Goal: Communication & Community: Share content

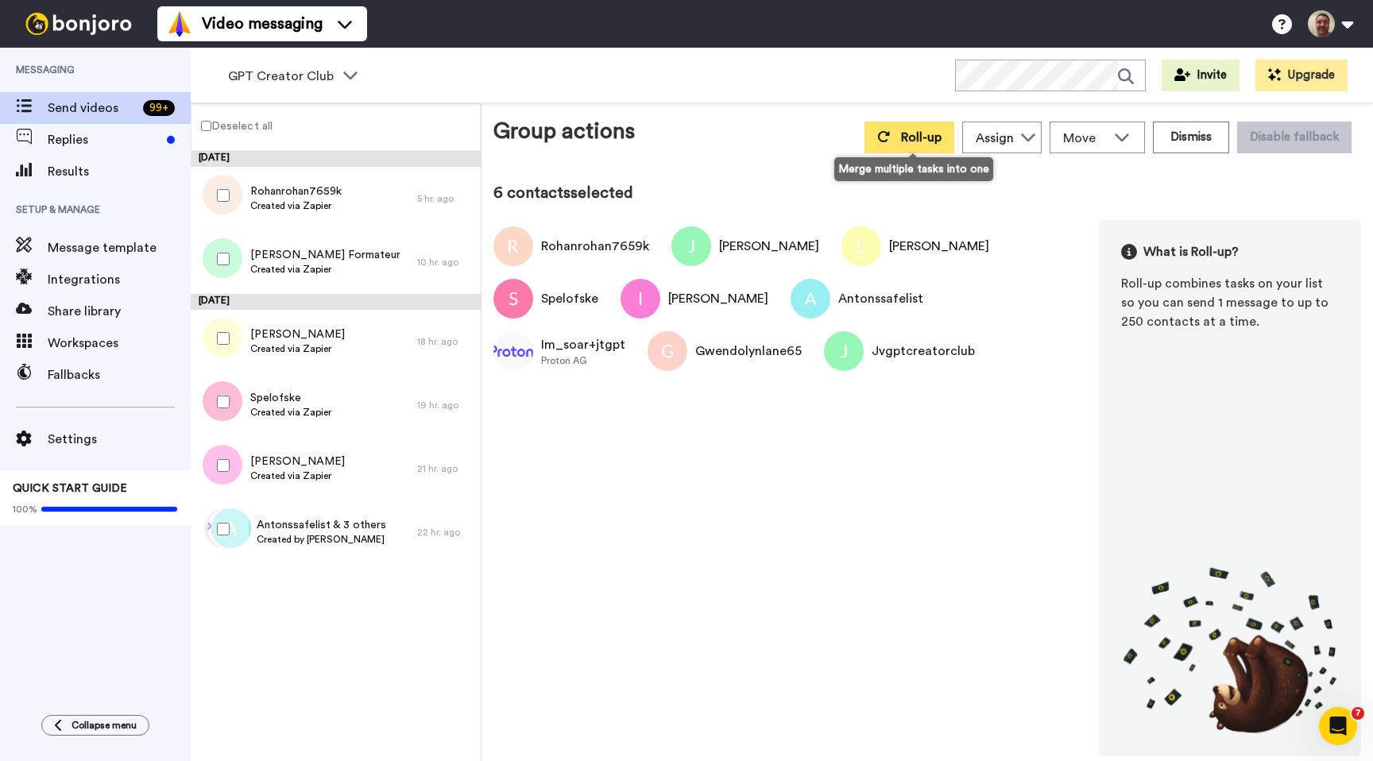
click at [909, 131] on span "Roll-up" at bounding box center [921, 137] width 41 height 13
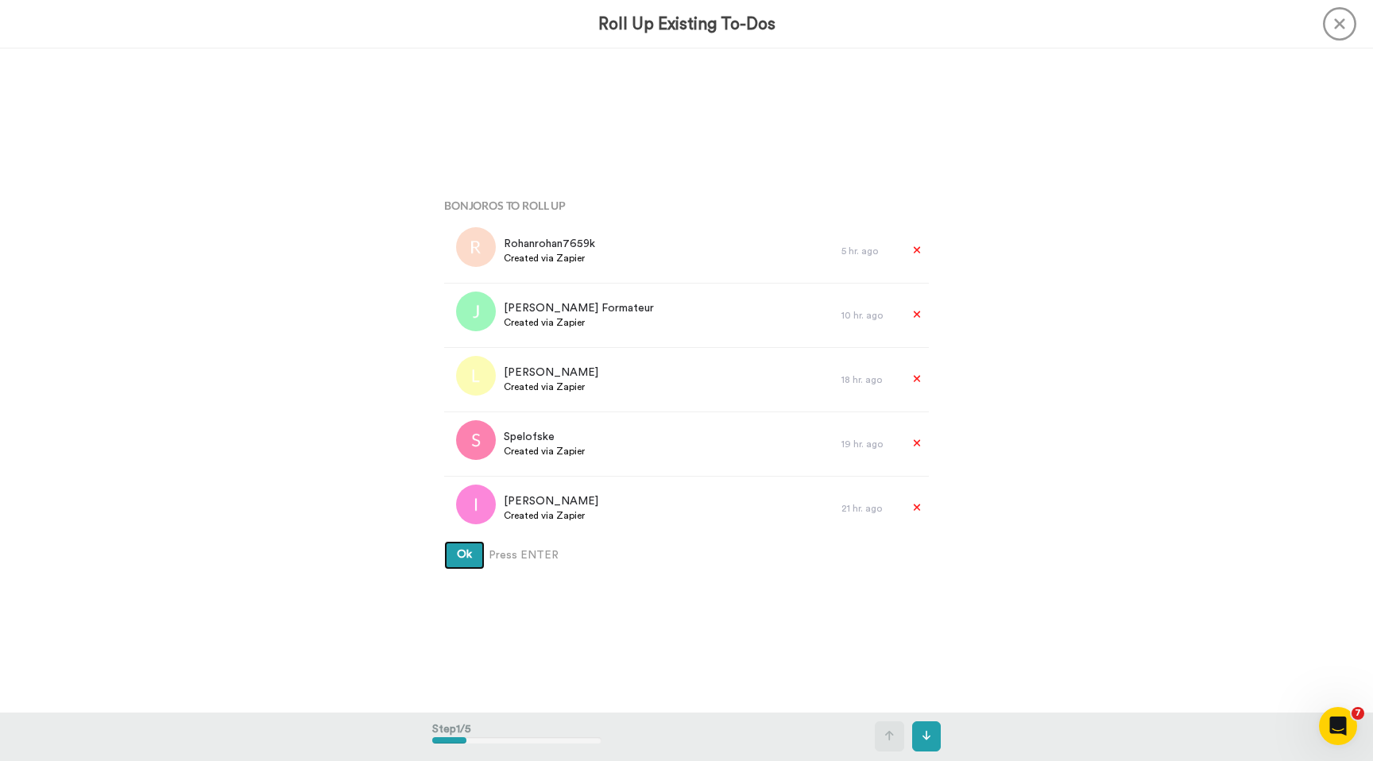
click at [444, 541] on button "Ok" at bounding box center [464, 555] width 41 height 29
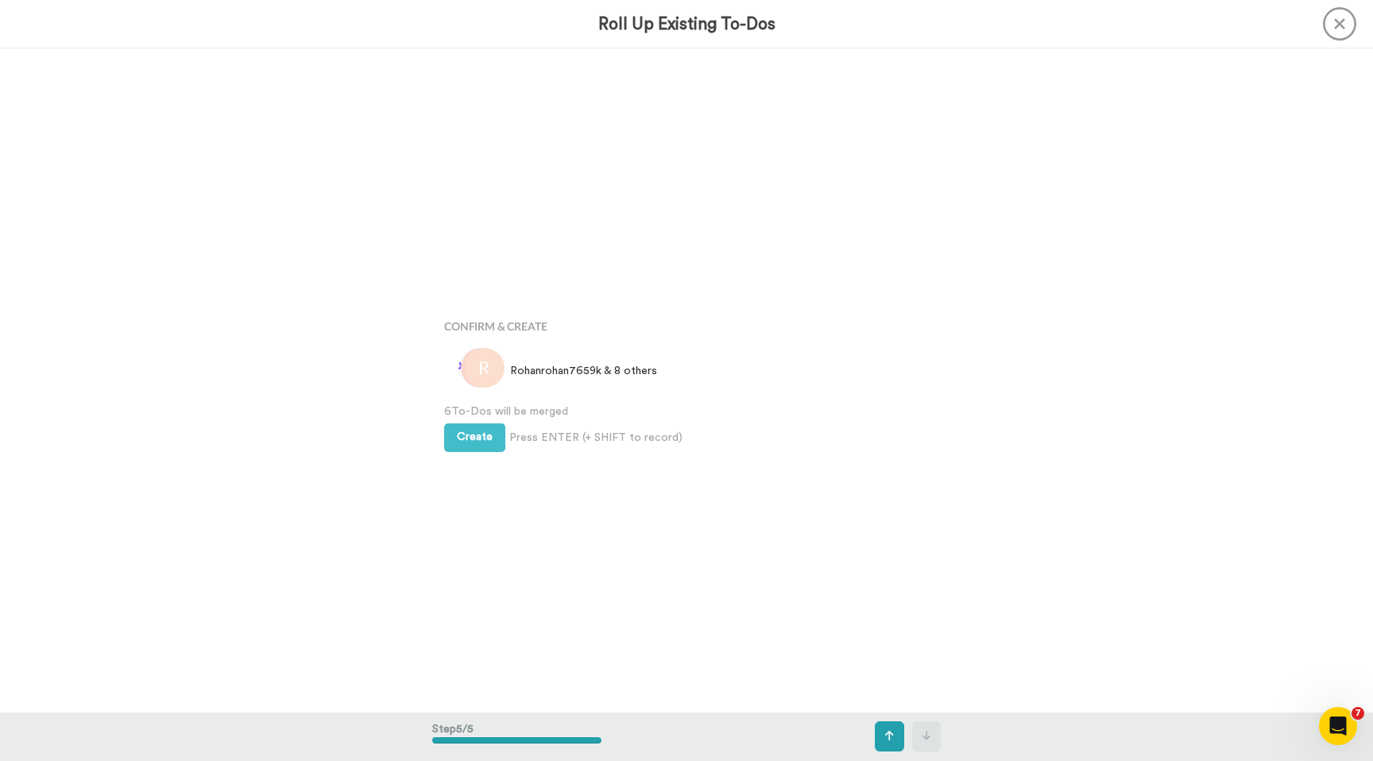
scroll to position [2657, 0]
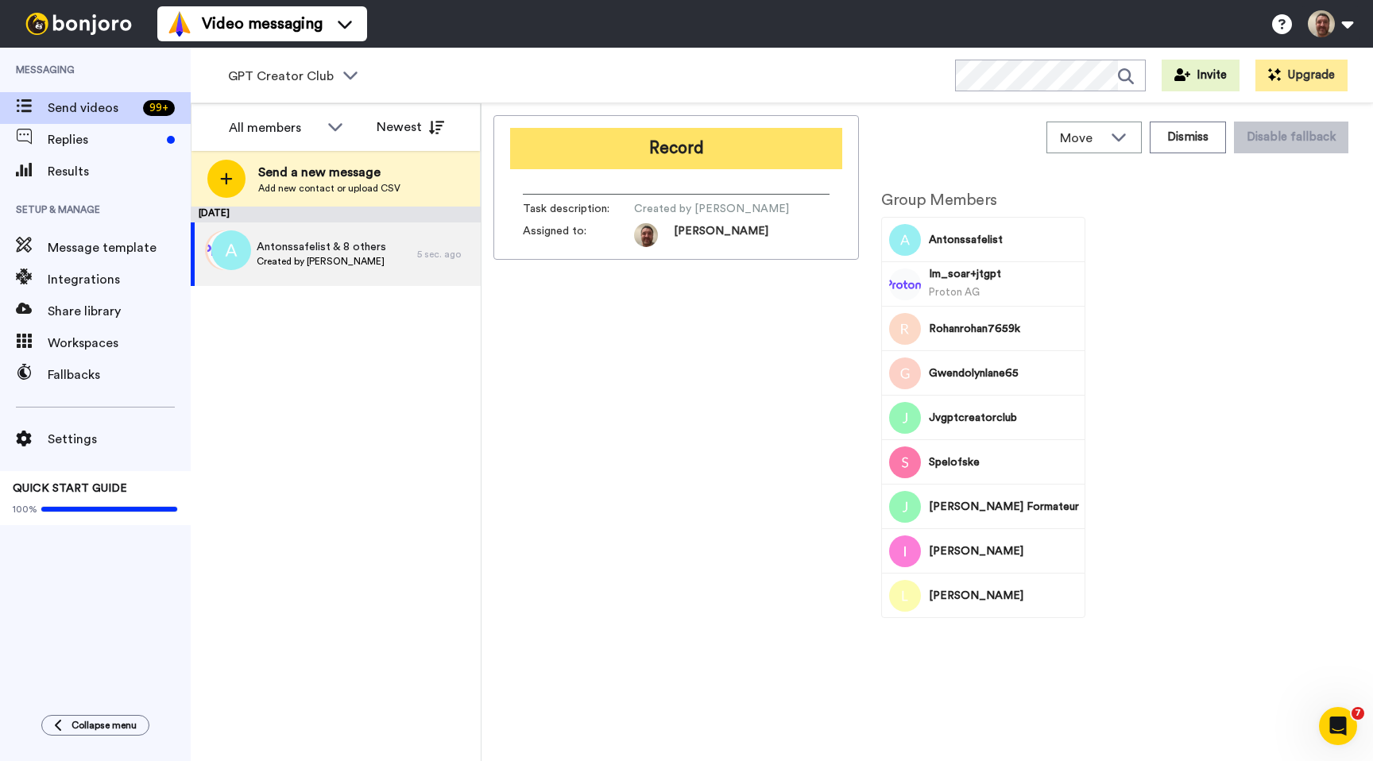
click at [714, 150] on button "Record" at bounding box center [676, 148] width 332 height 41
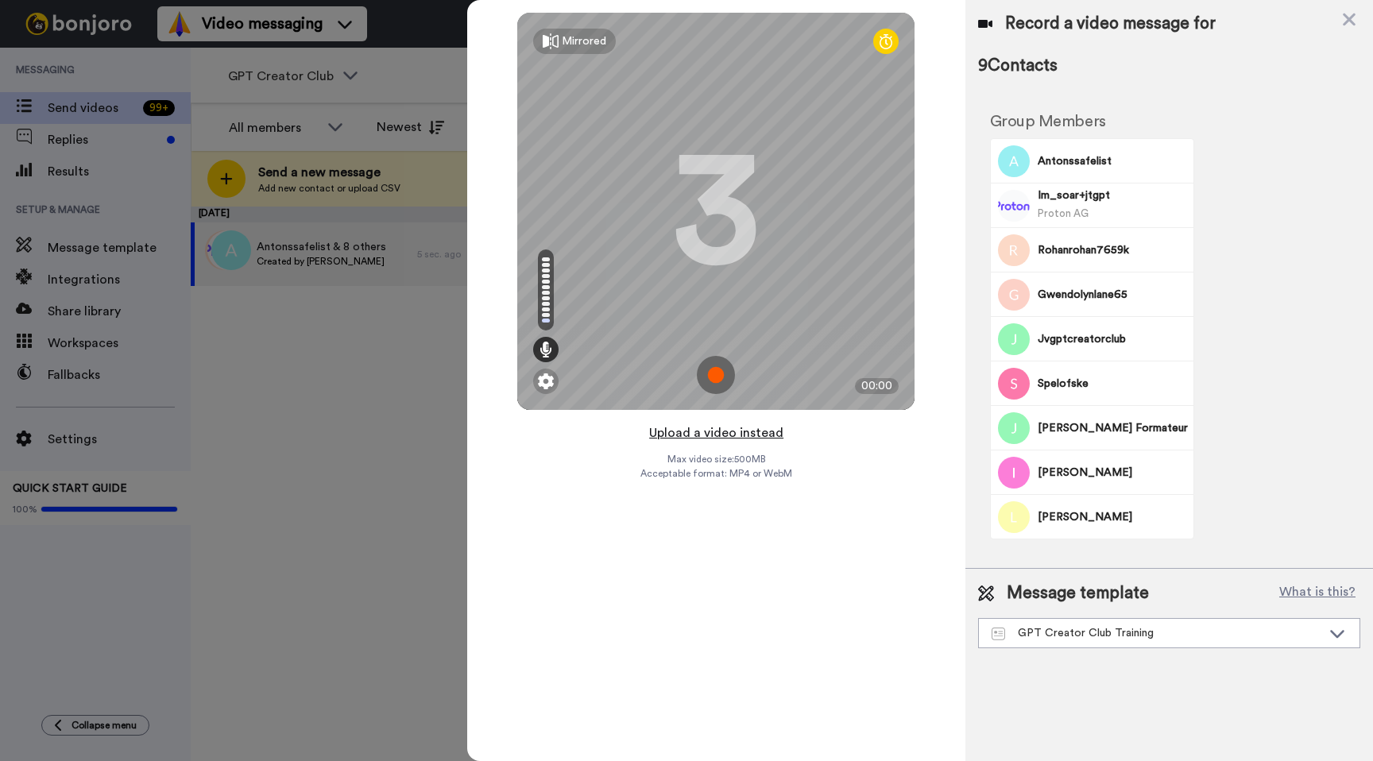
click at [710, 436] on button "Upload a video instead" at bounding box center [717, 433] width 144 height 21
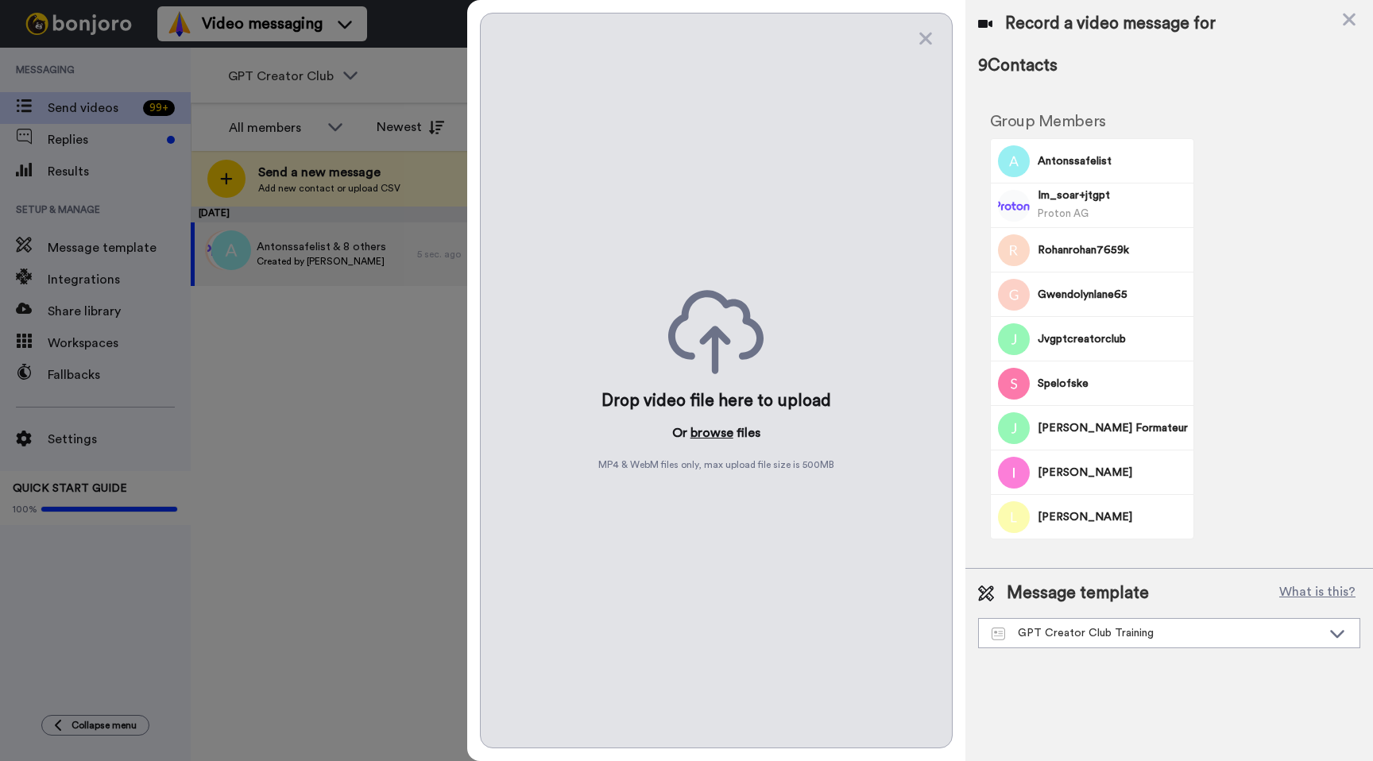
click at [710, 433] on button "browse" at bounding box center [712, 433] width 43 height 19
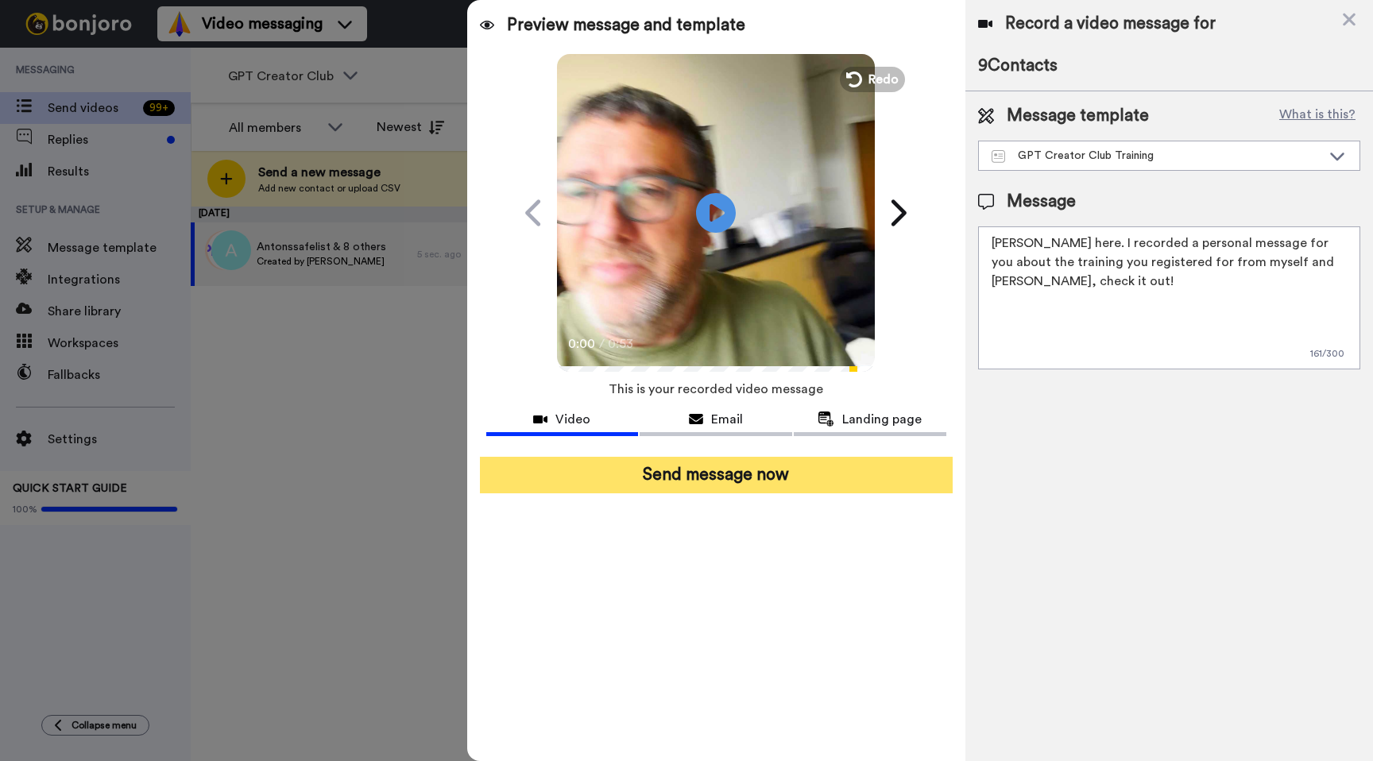
click at [724, 478] on button "Send message now" at bounding box center [716, 475] width 473 height 37
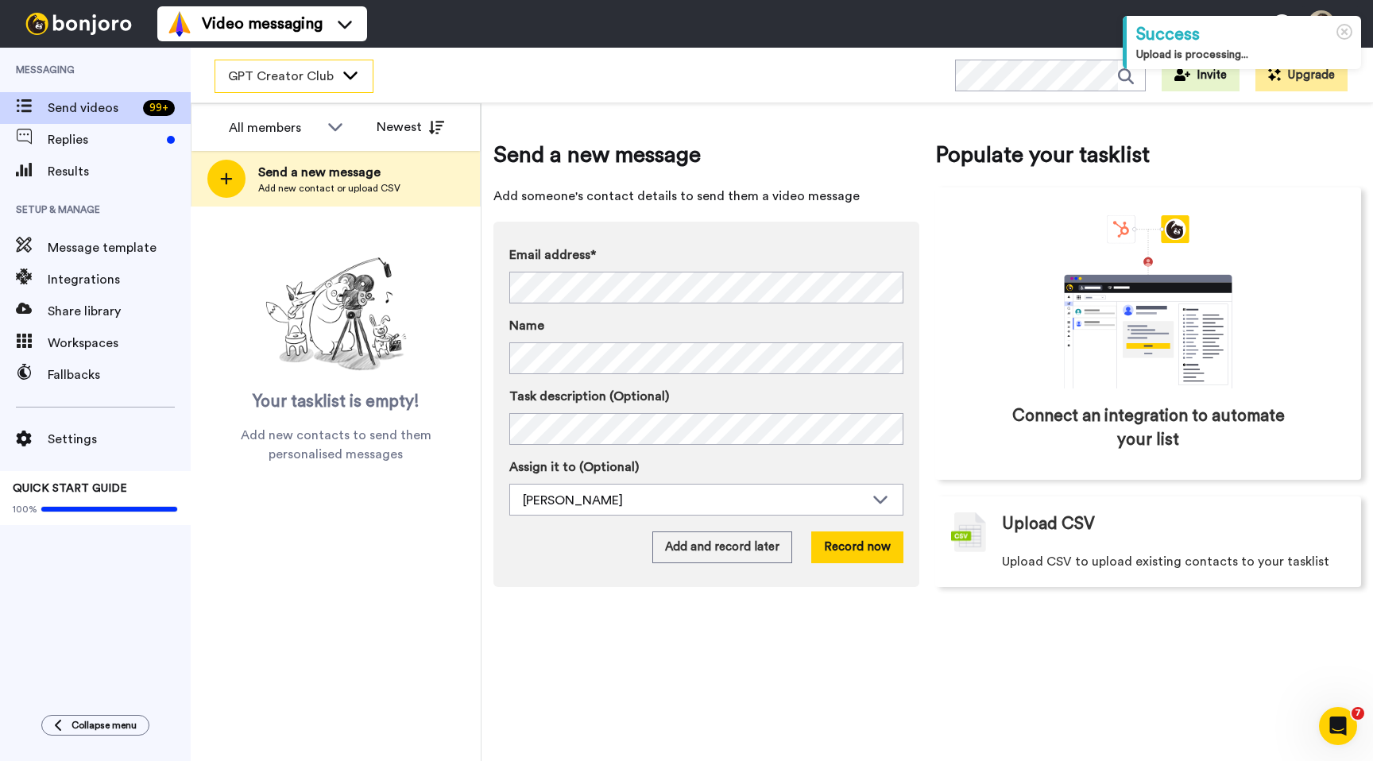
click at [350, 76] on icon at bounding box center [350, 76] width 14 height 8
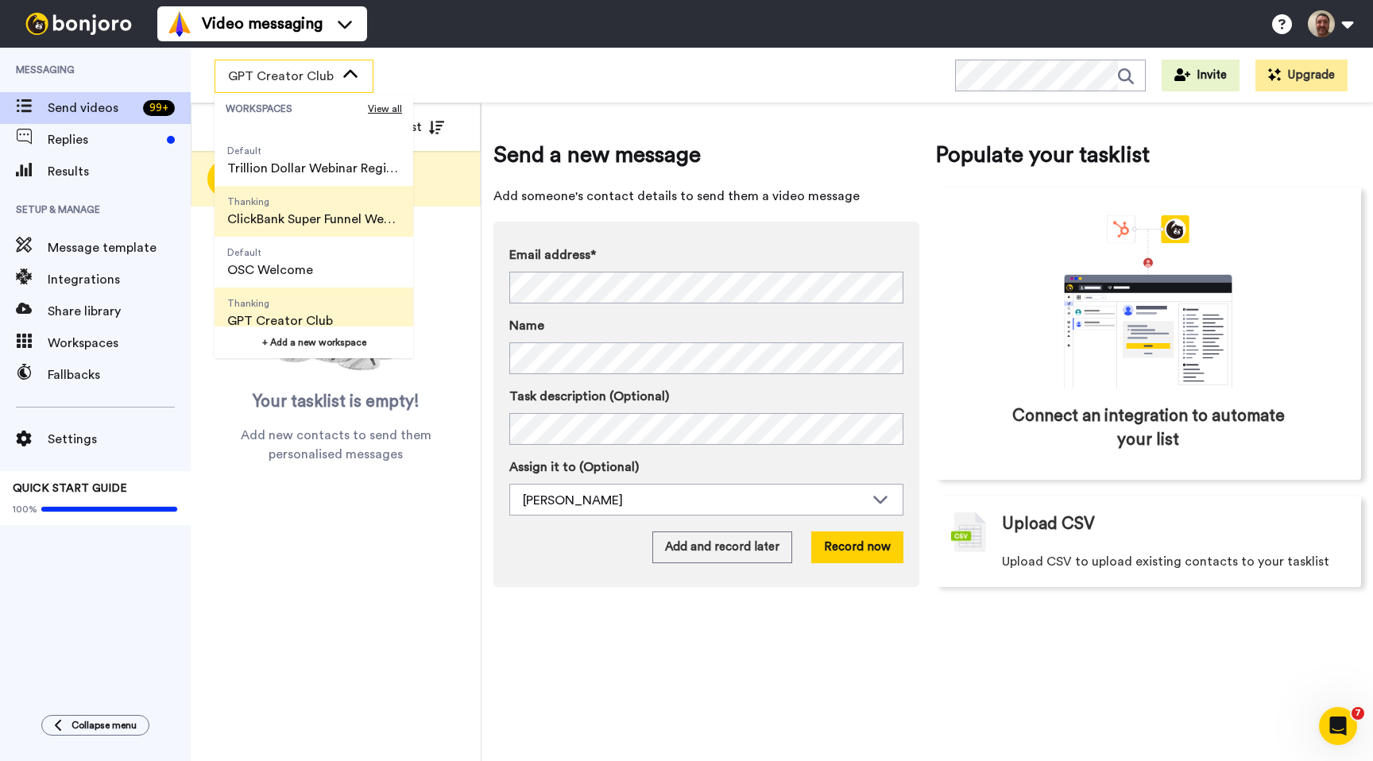
scroll to position [91, 0]
click at [323, 231] on span "Thanking ClickBank Super Funnel Webinar Registrants" at bounding box center [314, 210] width 199 height 51
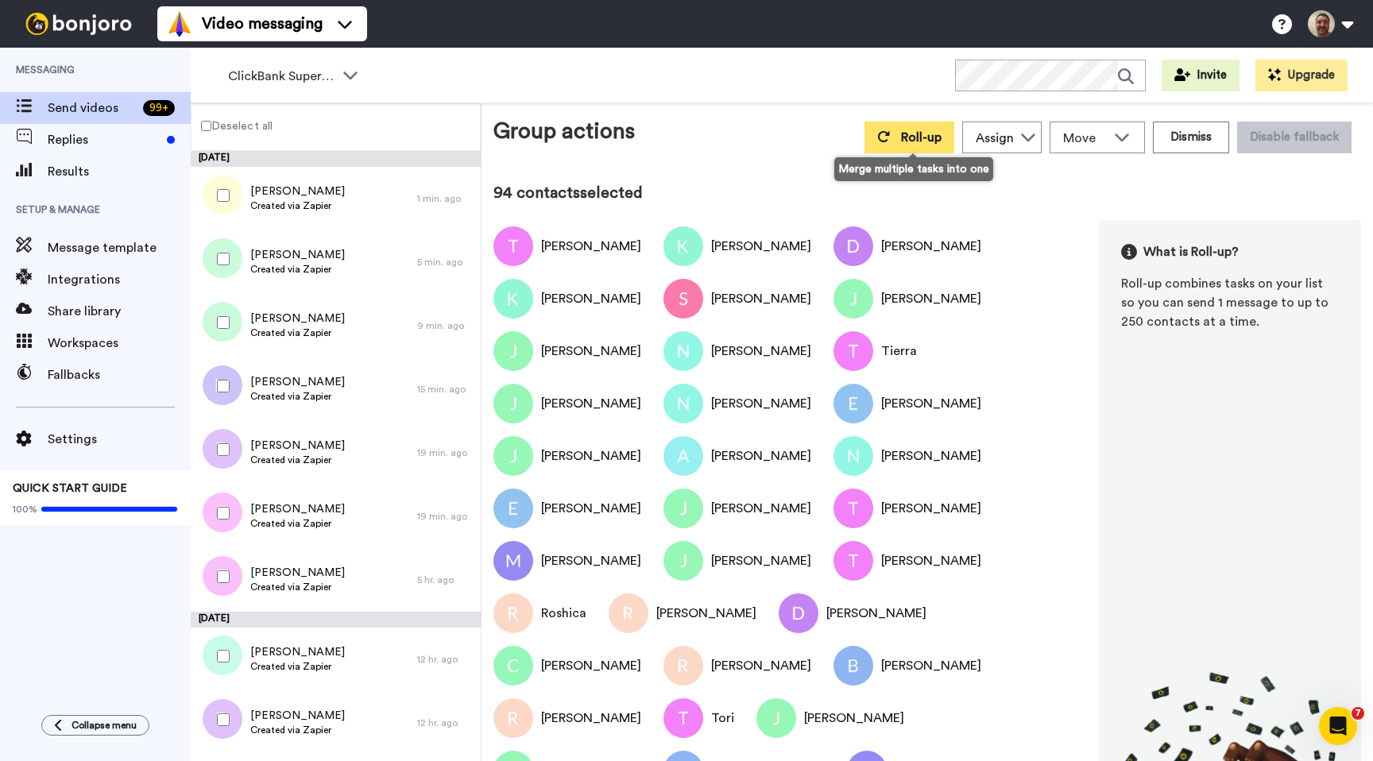
click at [913, 140] on span "Roll-up" at bounding box center [921, 137] width 41 height 13
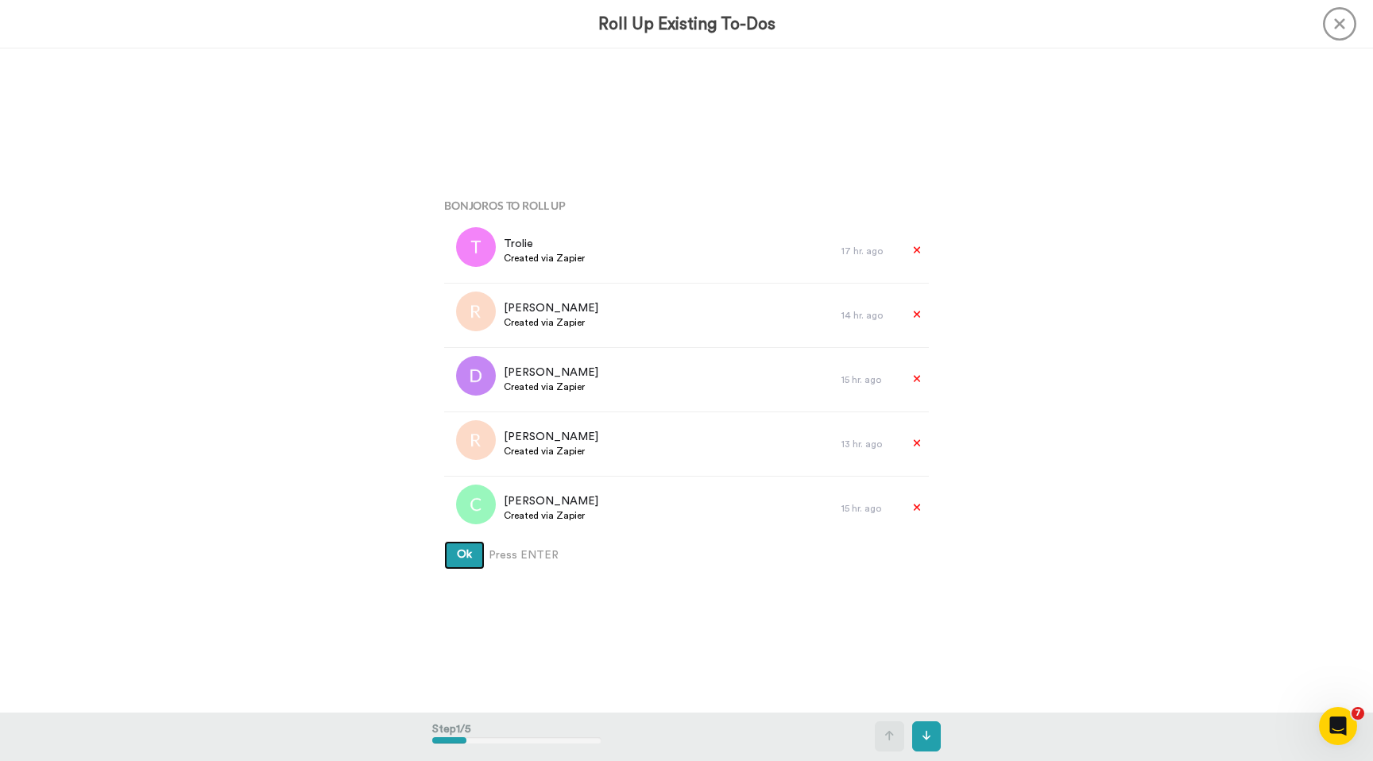
click at [444, 541] on button "Ok" at bounding box center [464, 555] width 41 height 29
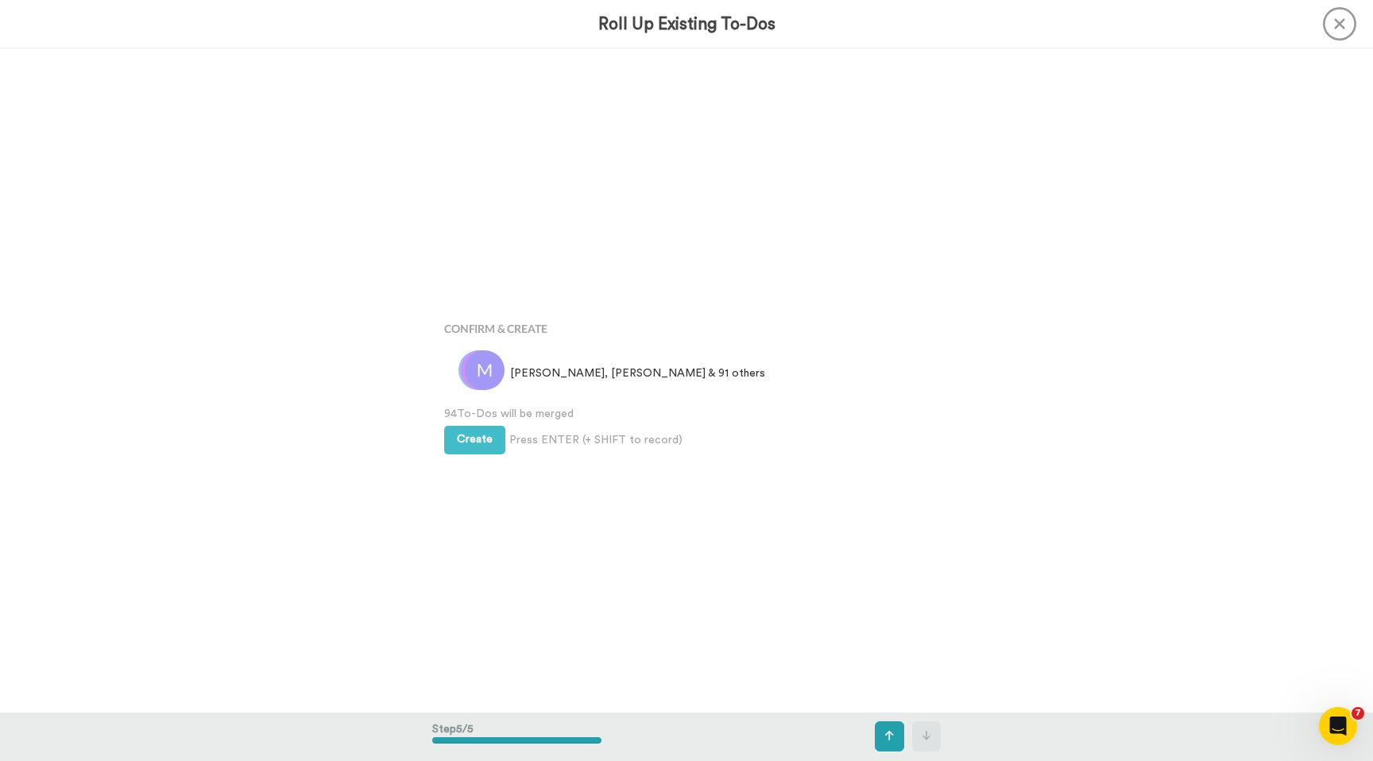
scroll to position [2657, 0]
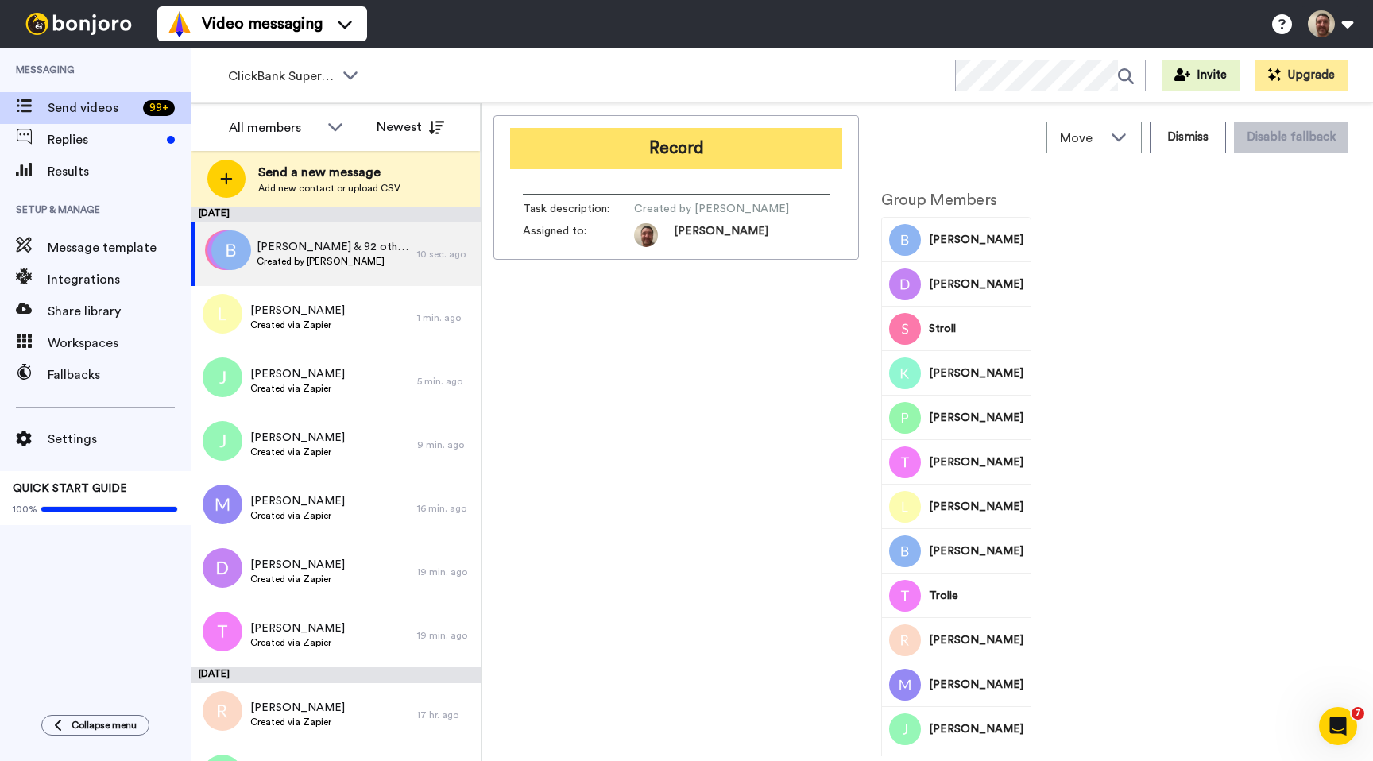
click at [694, 149] on button "Record" at bounding box center [676, 148] width 332 height 41
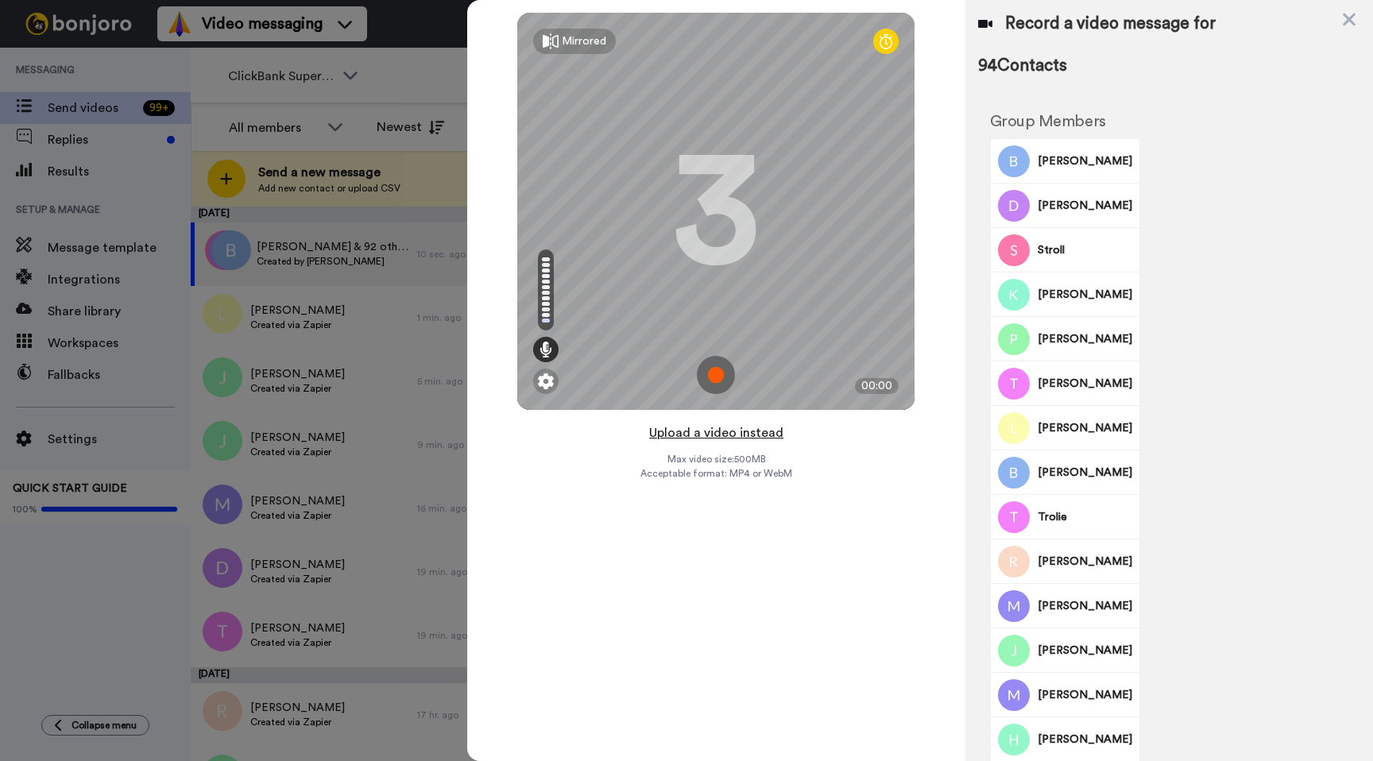
click at [718, 432] on button "Upload a video instead" at bounding box center [717, 433] width 144 height 21
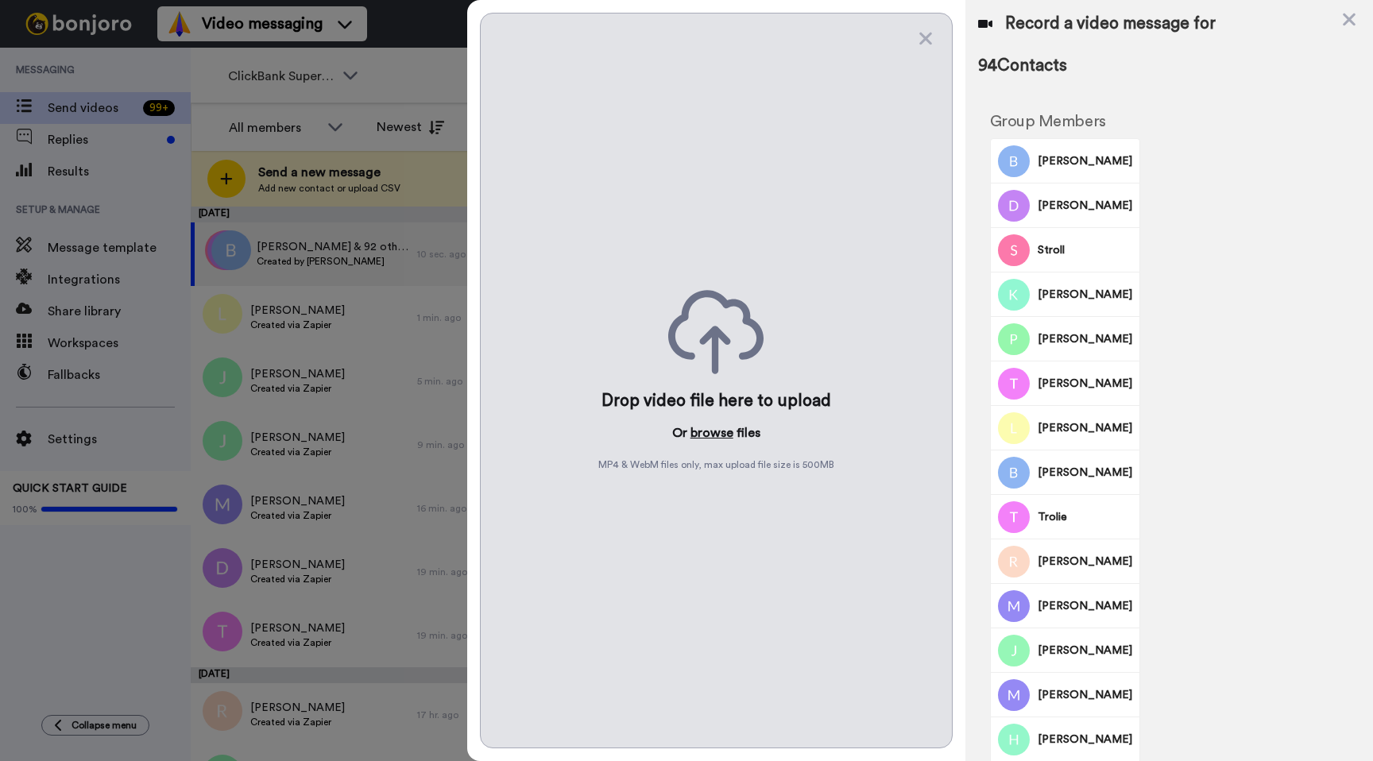
click at [709, 432] on button "browse" at bounding box center [712, 433] width 43 height 19
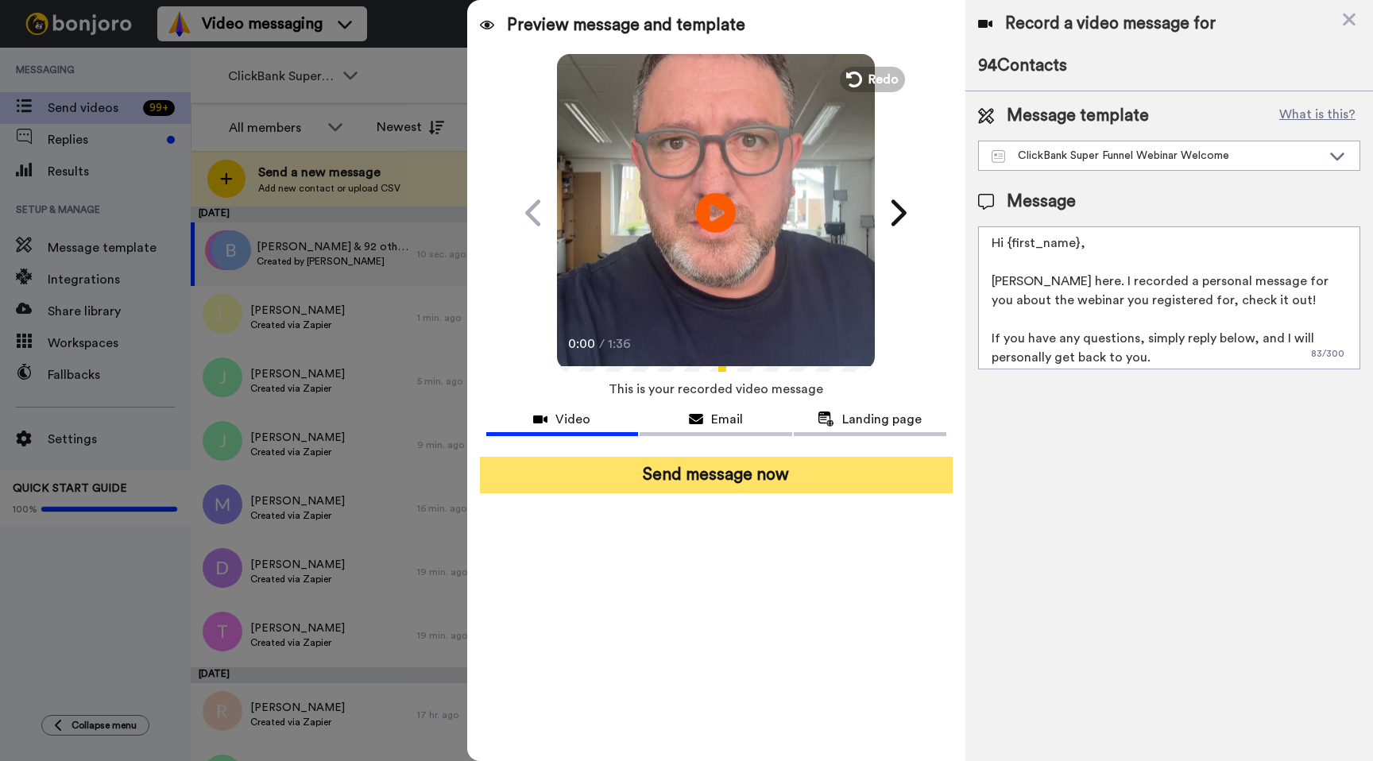
click at [748, 480] on button "Send message now" at bounding box center [716, 475] width 473 height 37
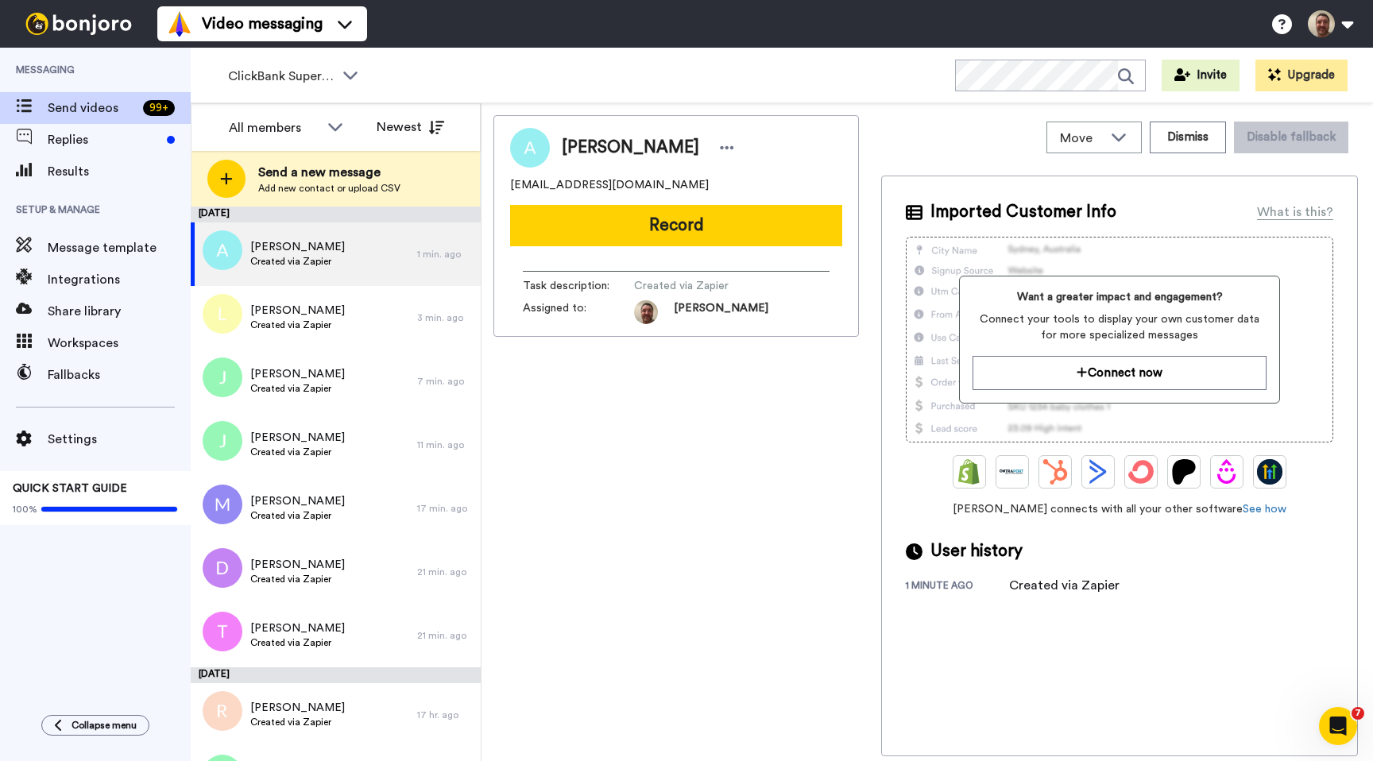
click at [743, 90] on div "ClickBank Super Funnel Webinar Registrants WORKSPACES View all All Default Task…" at bounding box center [782, 76] width 1183 height 56
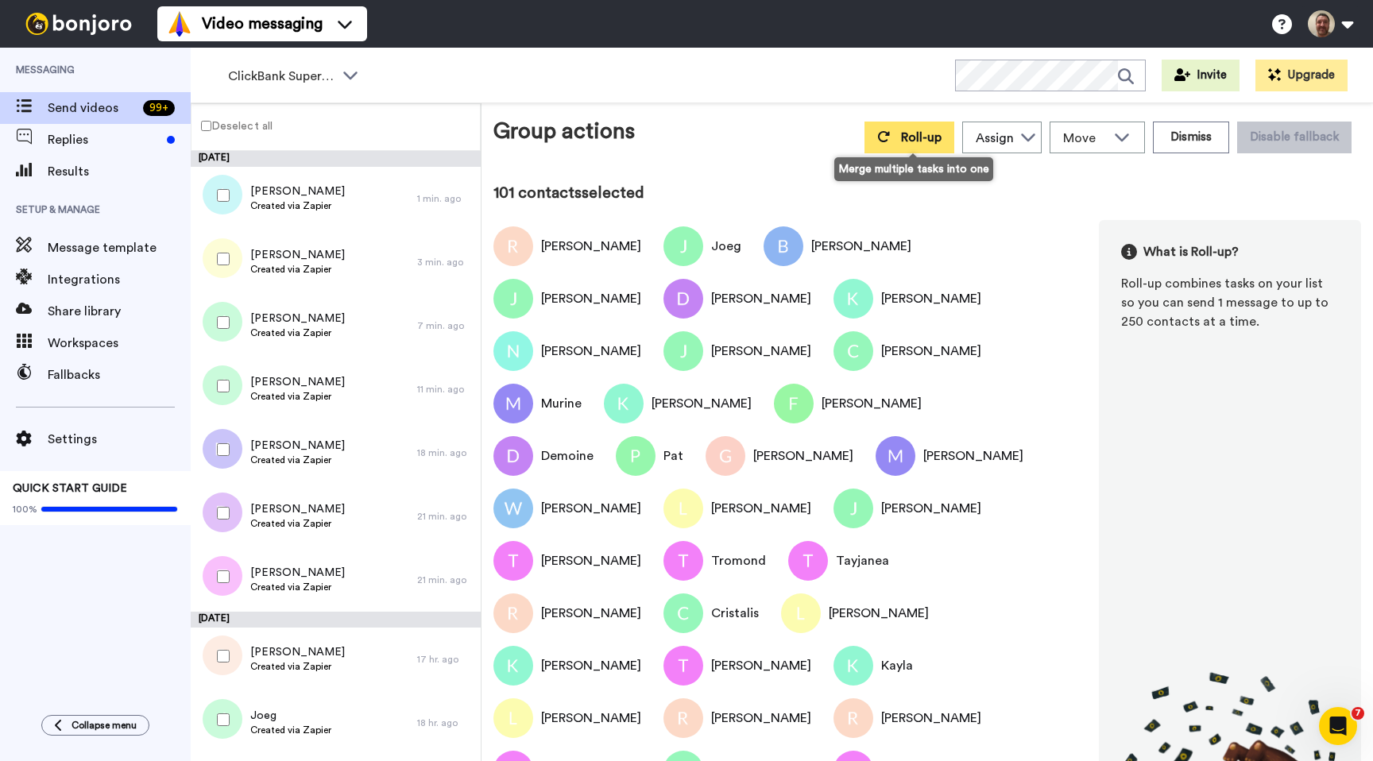
click at [908, 134] on span "Roll-up" at bounding box center [921, 137] width 41 height 13
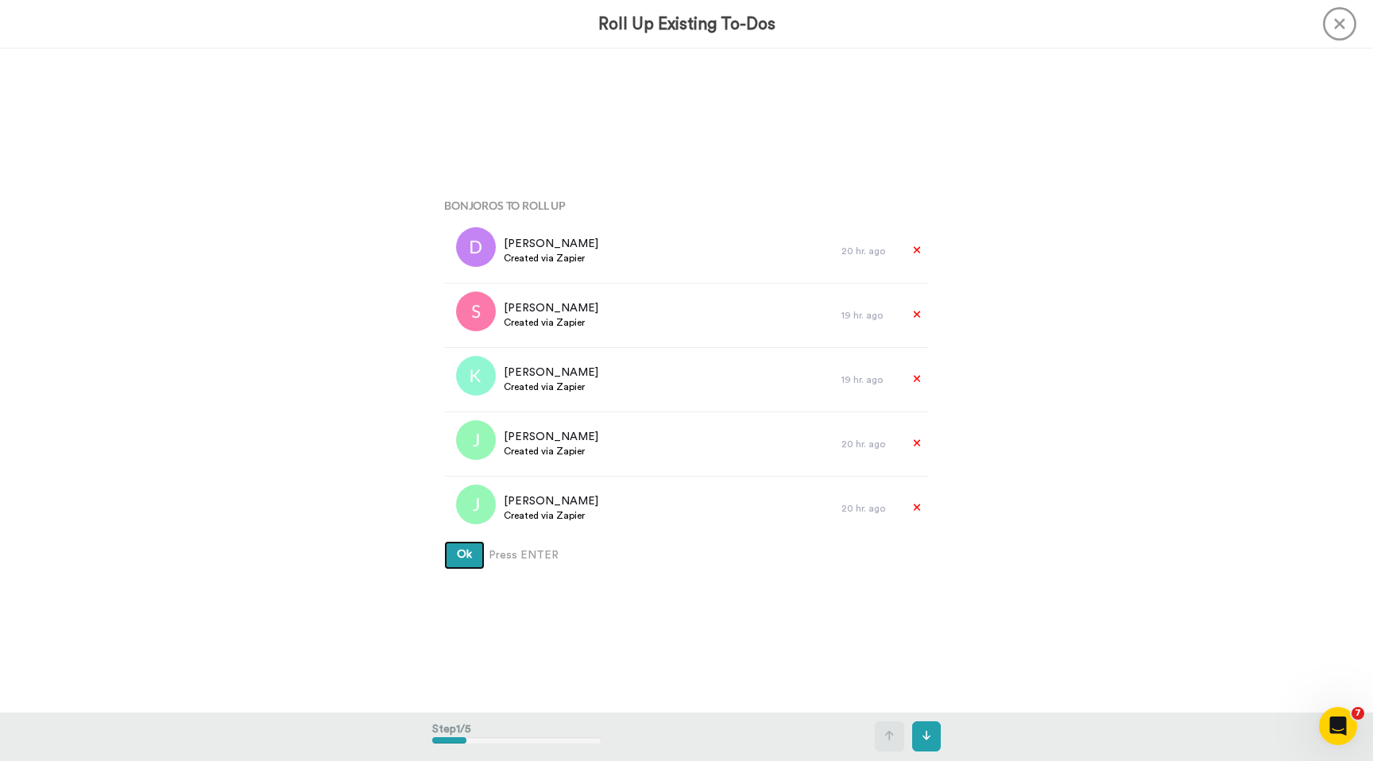
click at [444, 541] on button "Ok" at bounding box center [464, 555] width 41 height 29
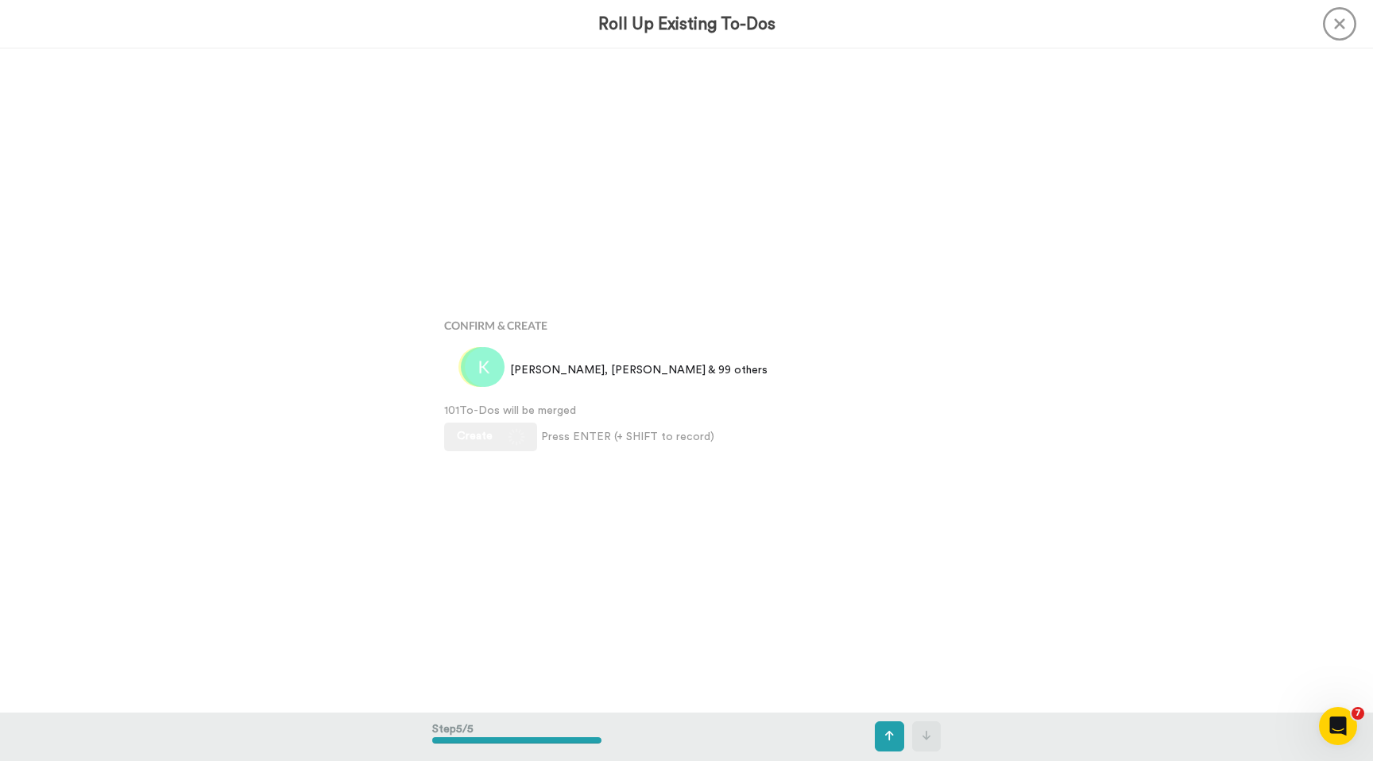
scroll to position [2657, 0]
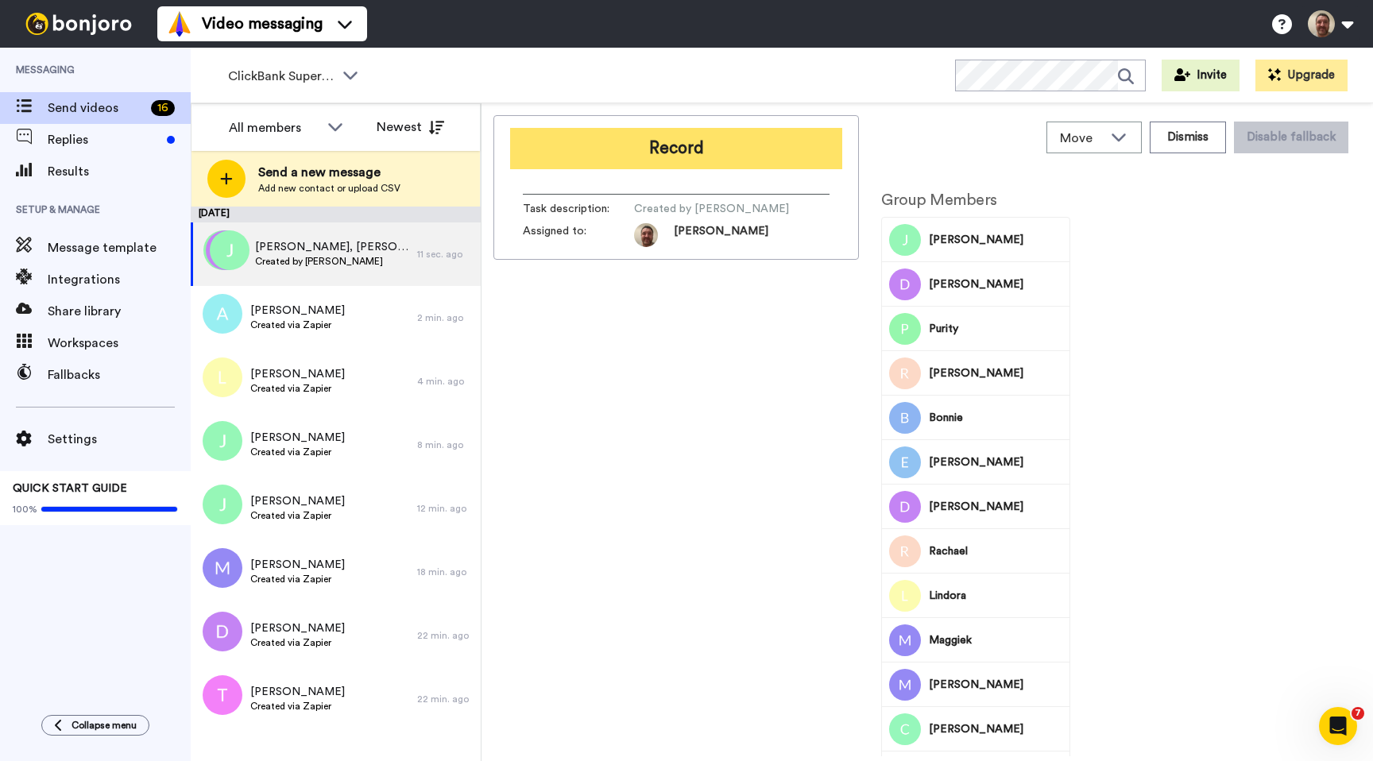
click at [714, 161] on button "Record" at bounding box center [676, 148] width 332 height 41
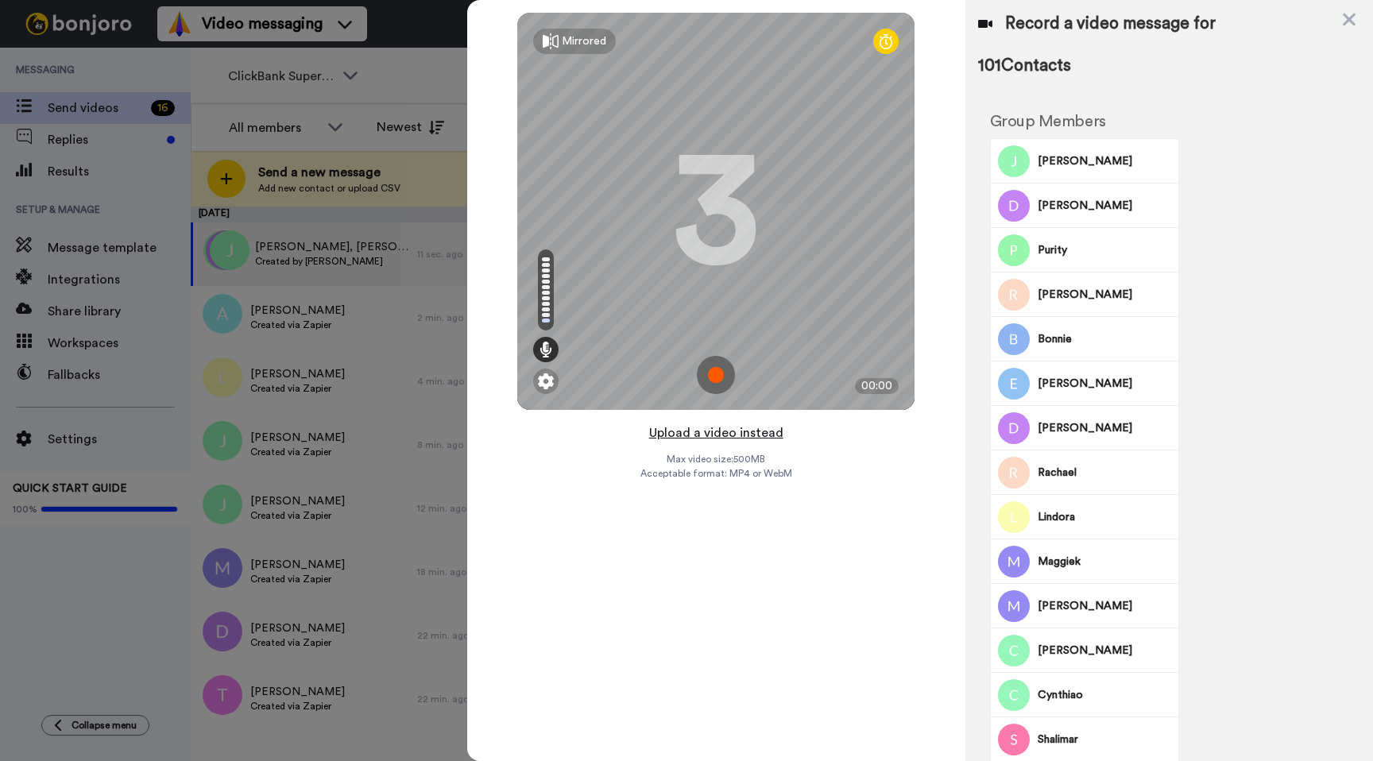
click at [708, 432] on button "Upload a video instead" at bounding box center [717, 433] width 144 height 21
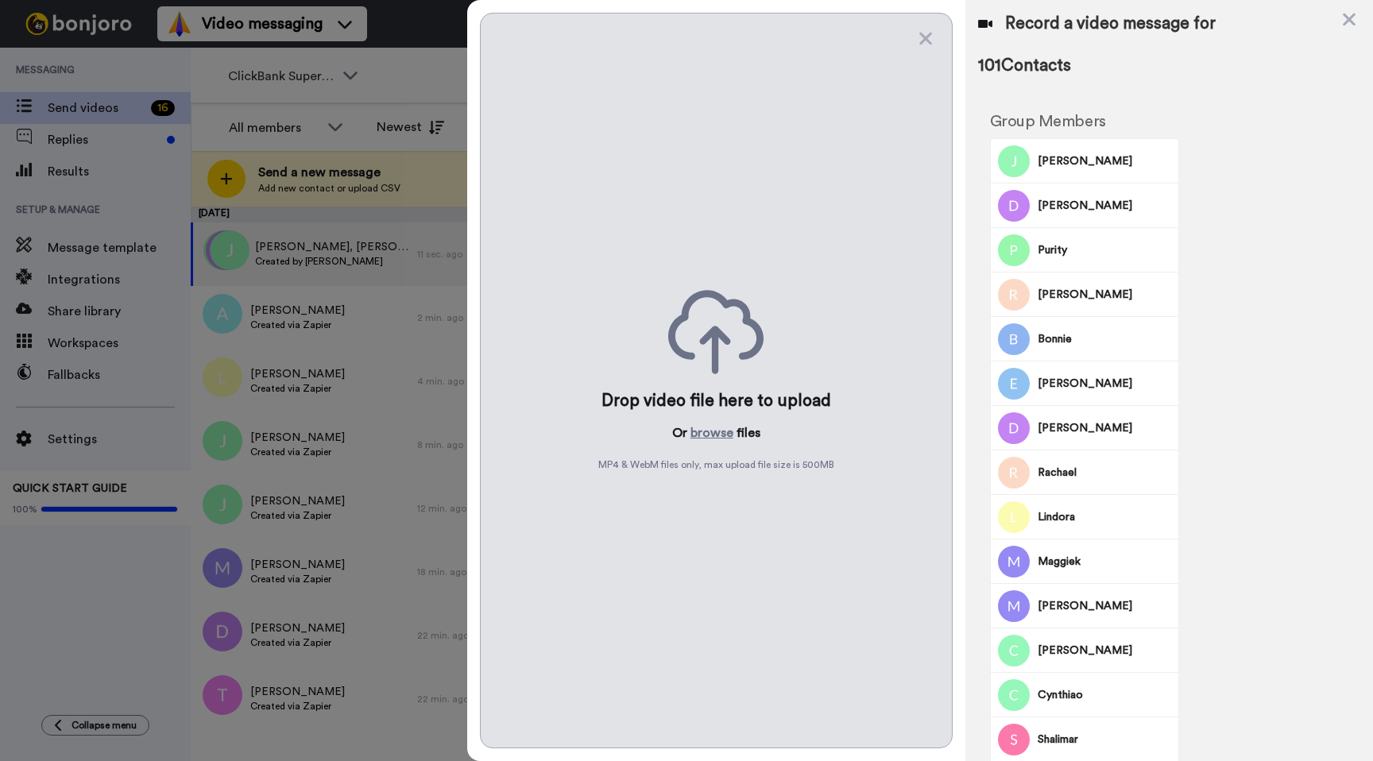
click at [708, 432] on button "browse" at bounding box center [712, 433] width 43 height 19
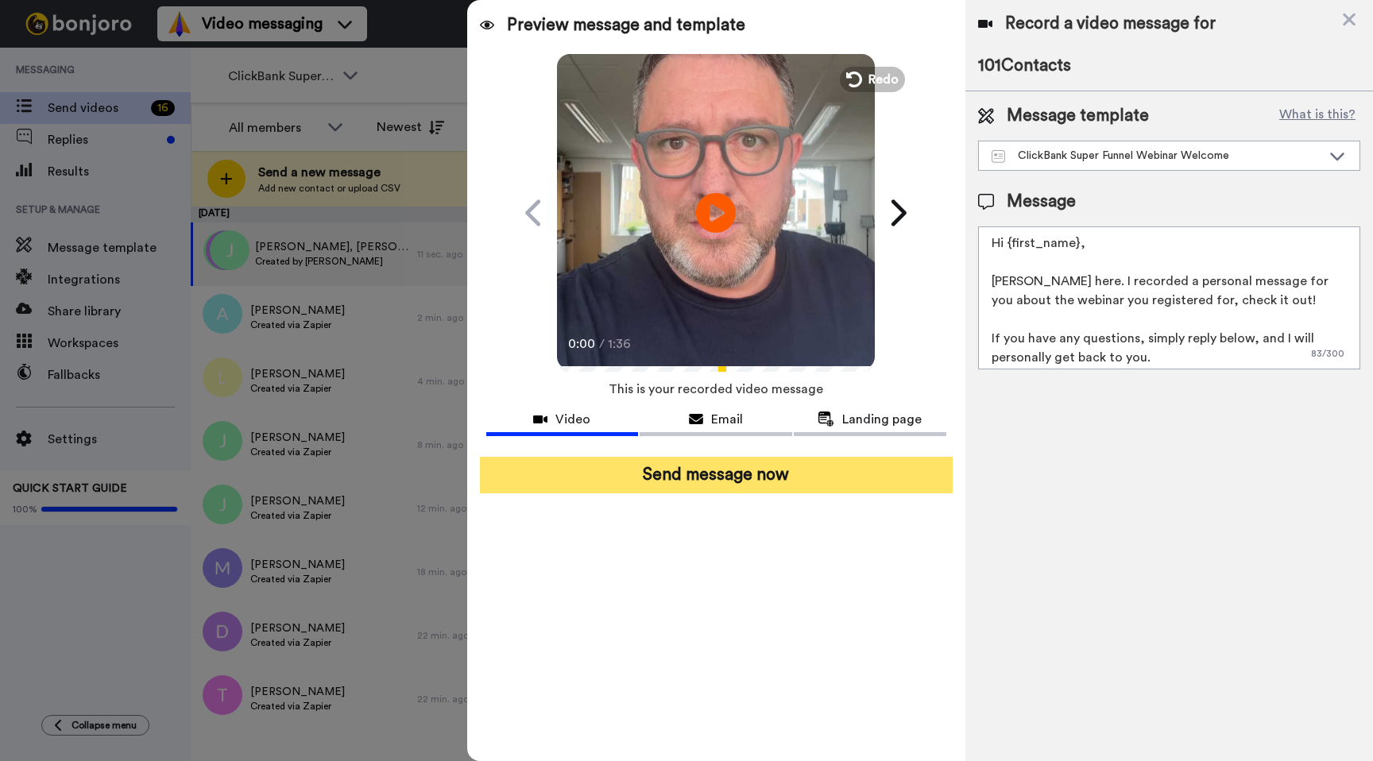
click at [780, 460] on button "Send message now" at bounding box center [716, 475] width 473 height 37
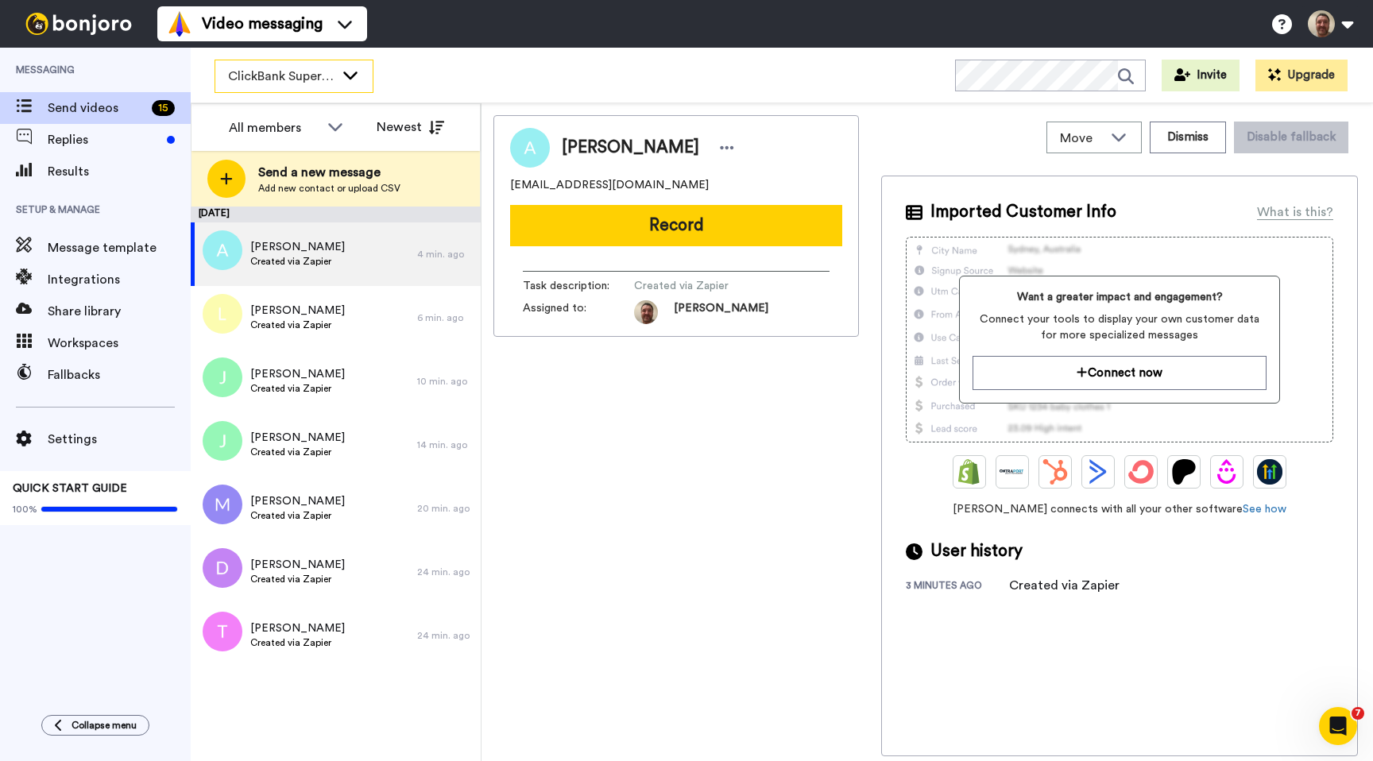
click at [339, 63] on div "ClickBank Super Funnel Webinar Registrants" at bounding box center [293, 76] width 157 height 32
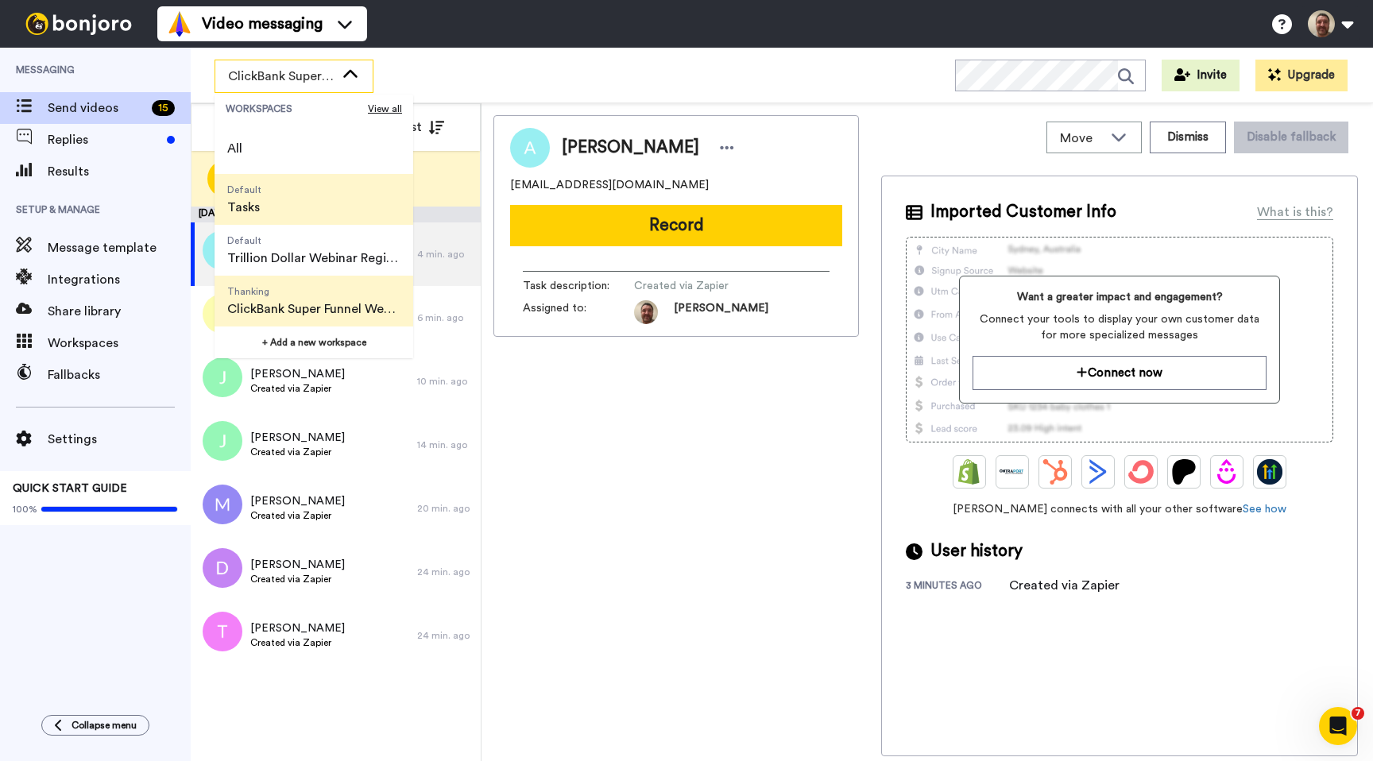
scroll to position [102, 0]
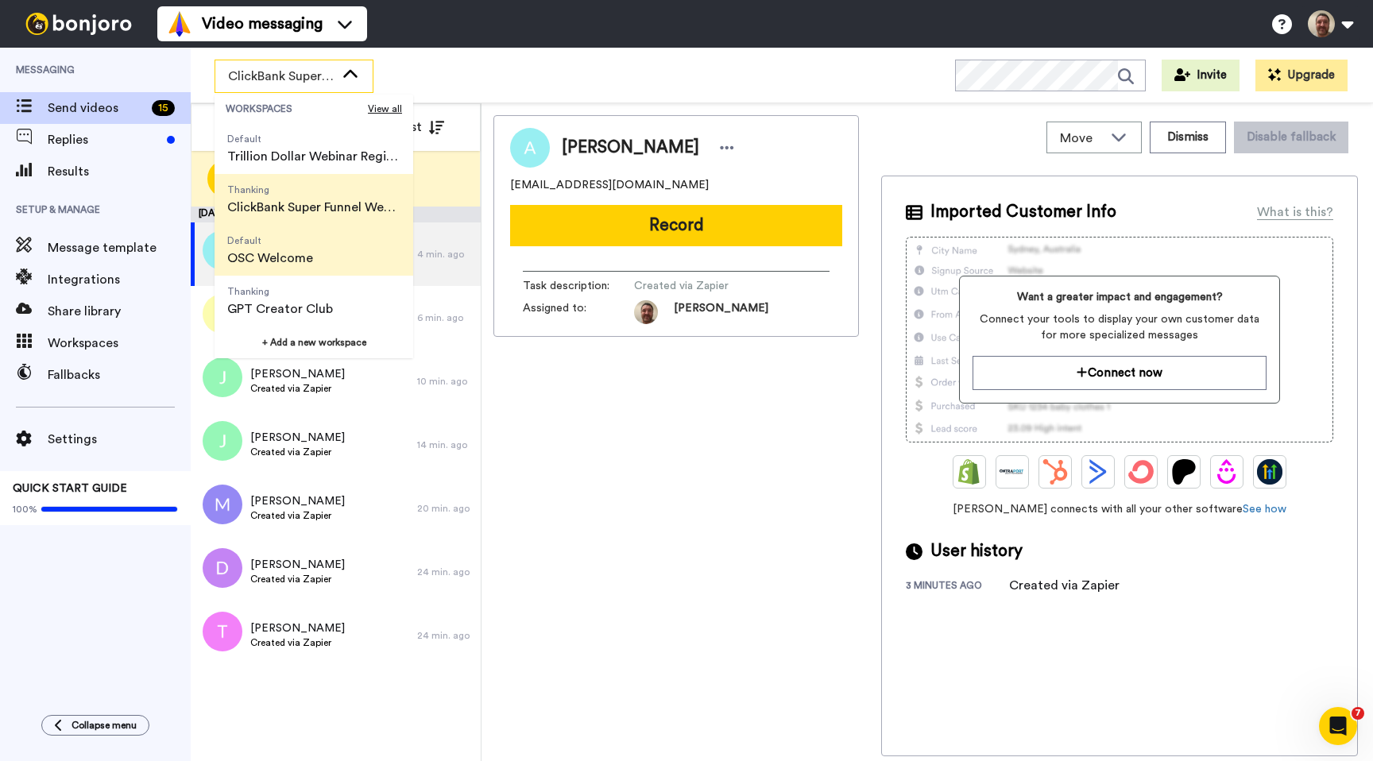
click at [292, 263] on span "OSC Welcome" at bounding box center [270, 258] width 86 height 19
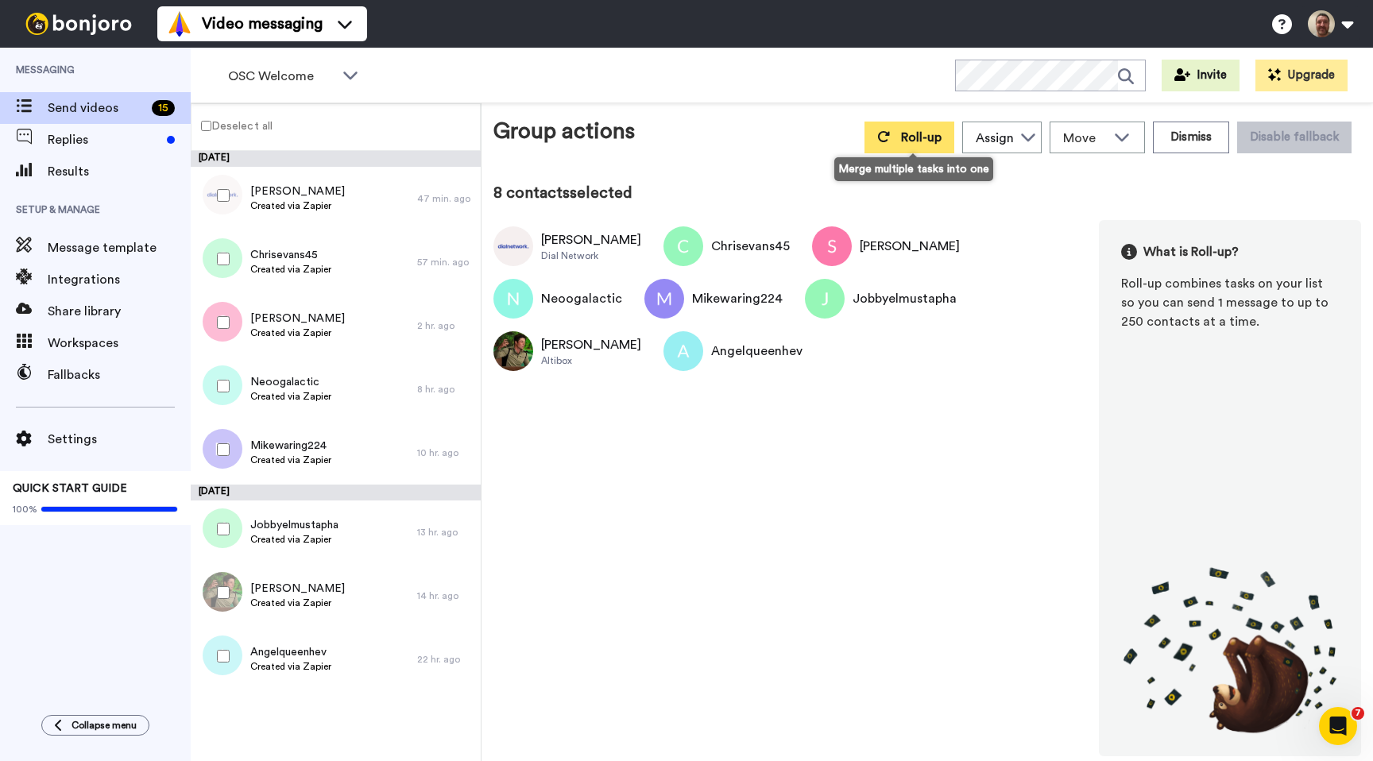
click at [927, 142] on span "Roll-up" at bounding box center [921, 137] width 41 height 13
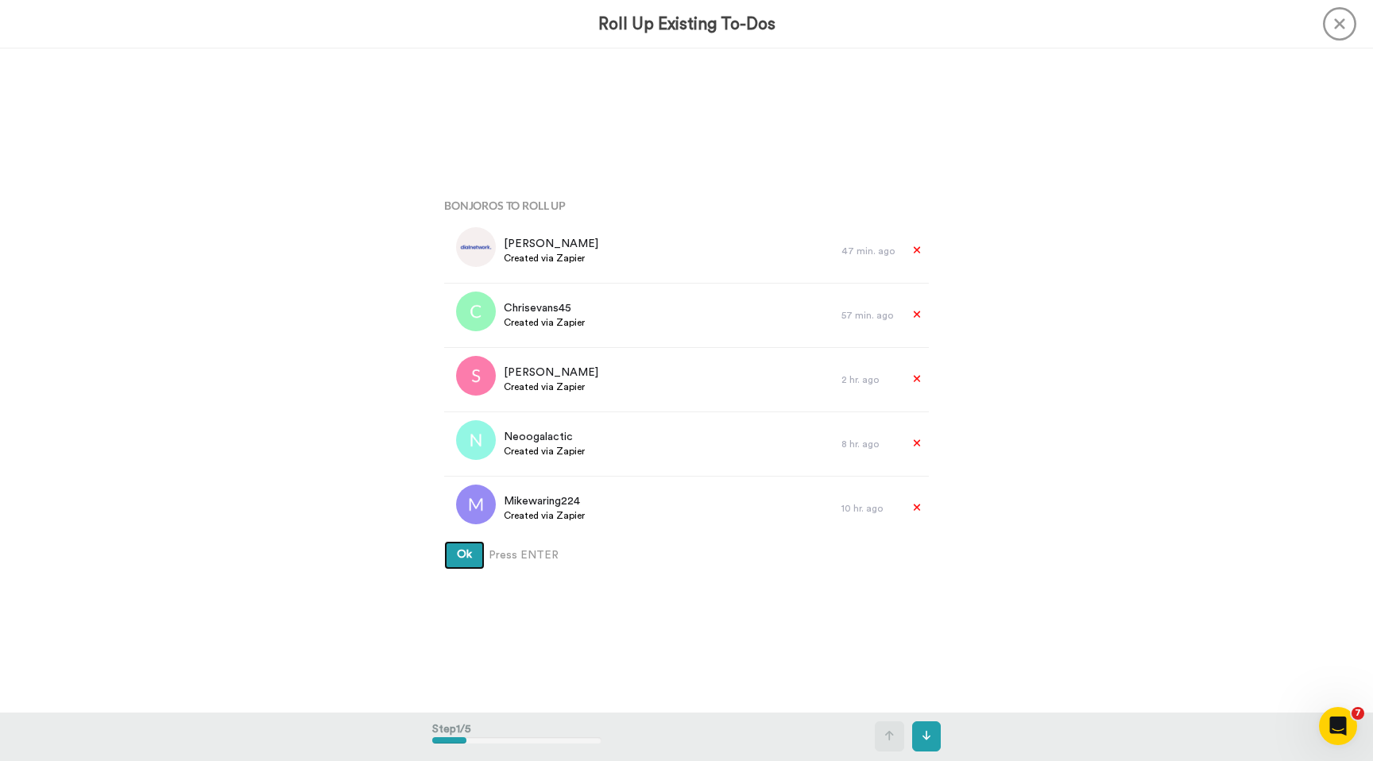
click at [444, 541] on button "Ok" at bounding box center [464, 555] width 41 height 29
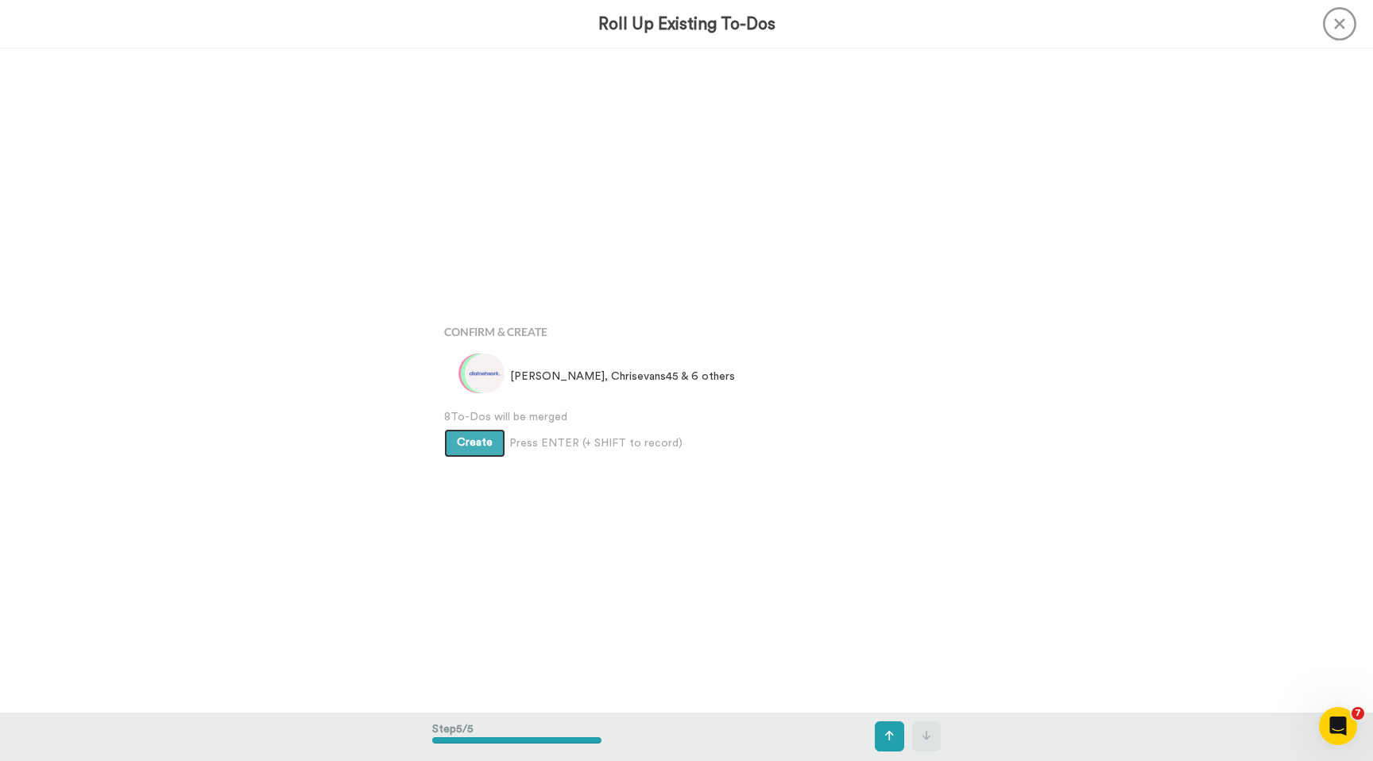
scroll to position [2657, 0]
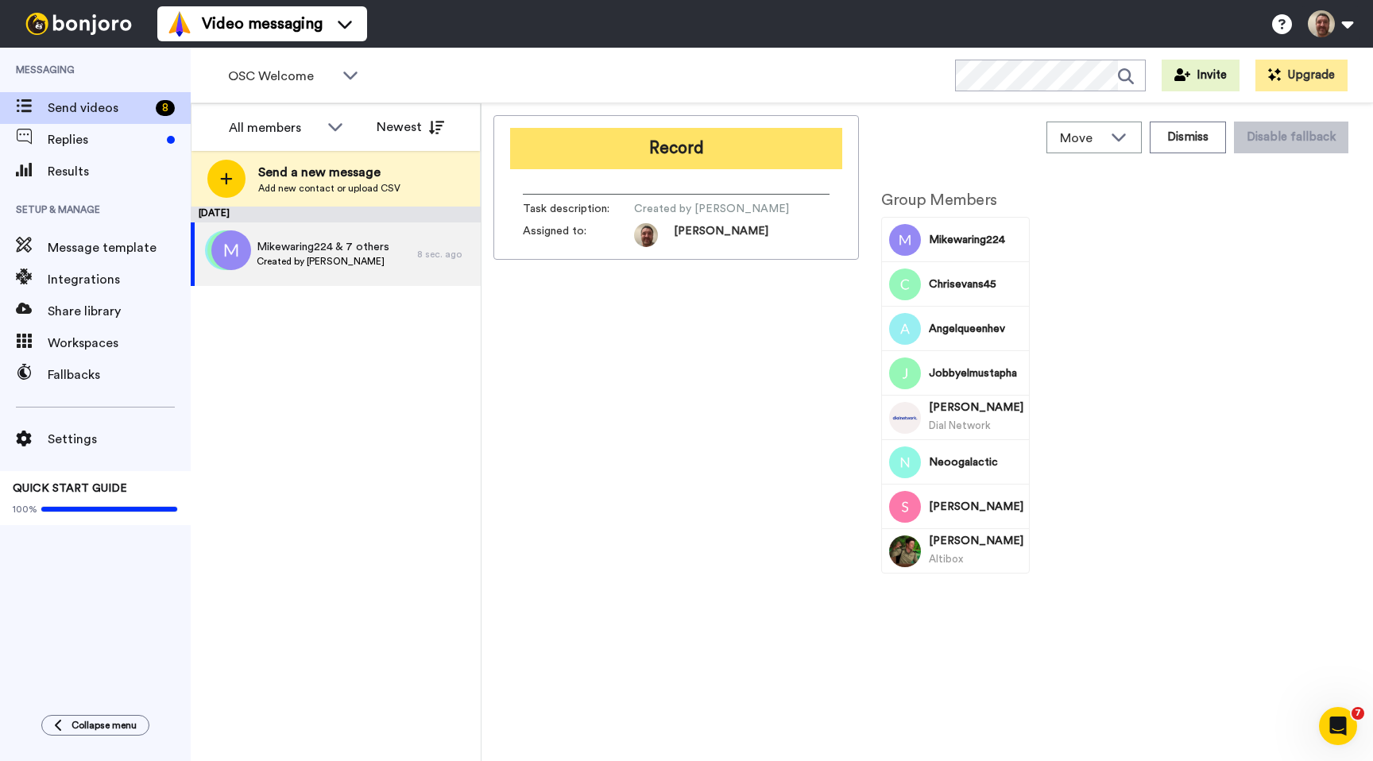
click at [672, 150] on button "Record" at bounding box center [676, 148] width 332 height 41
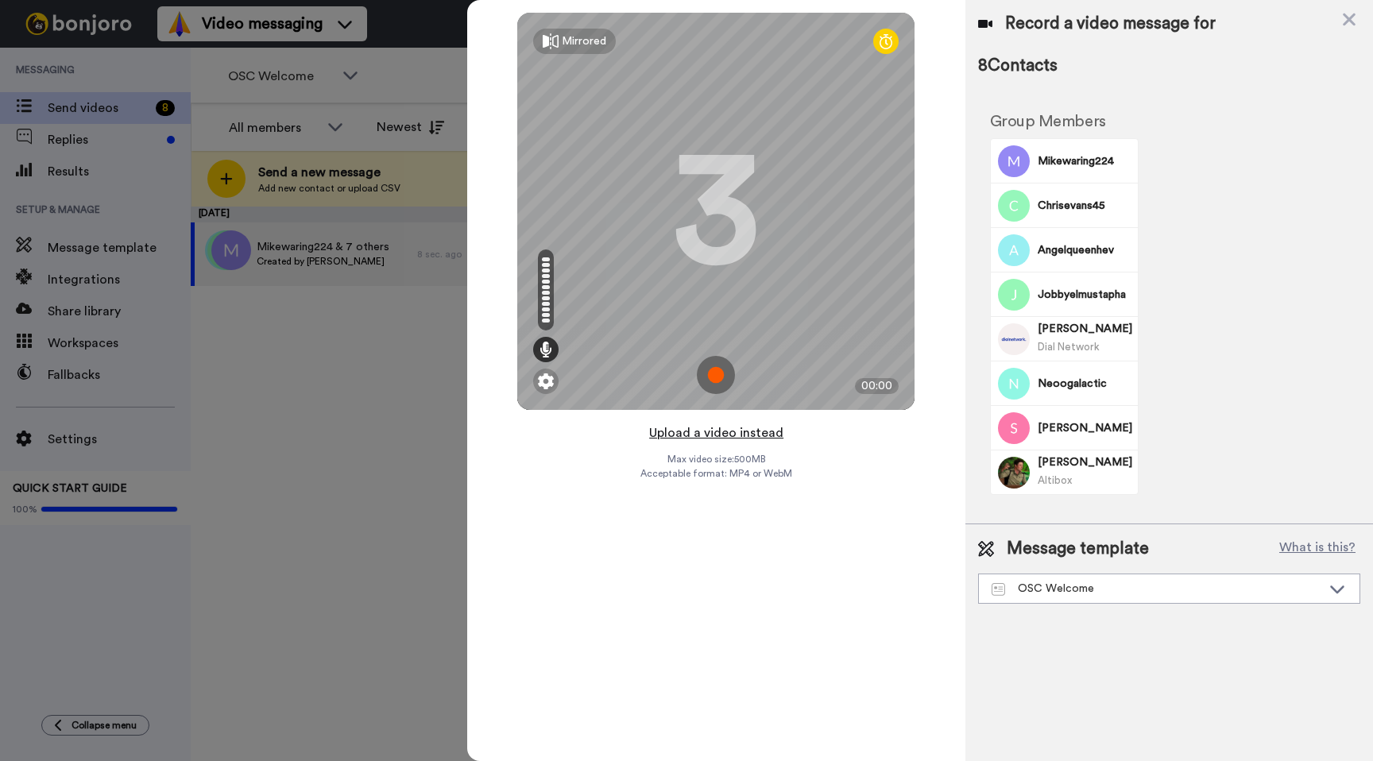
click at [704, 435] on button "Upload a video instead" at bounding box center [717, 433] width 144 height 21
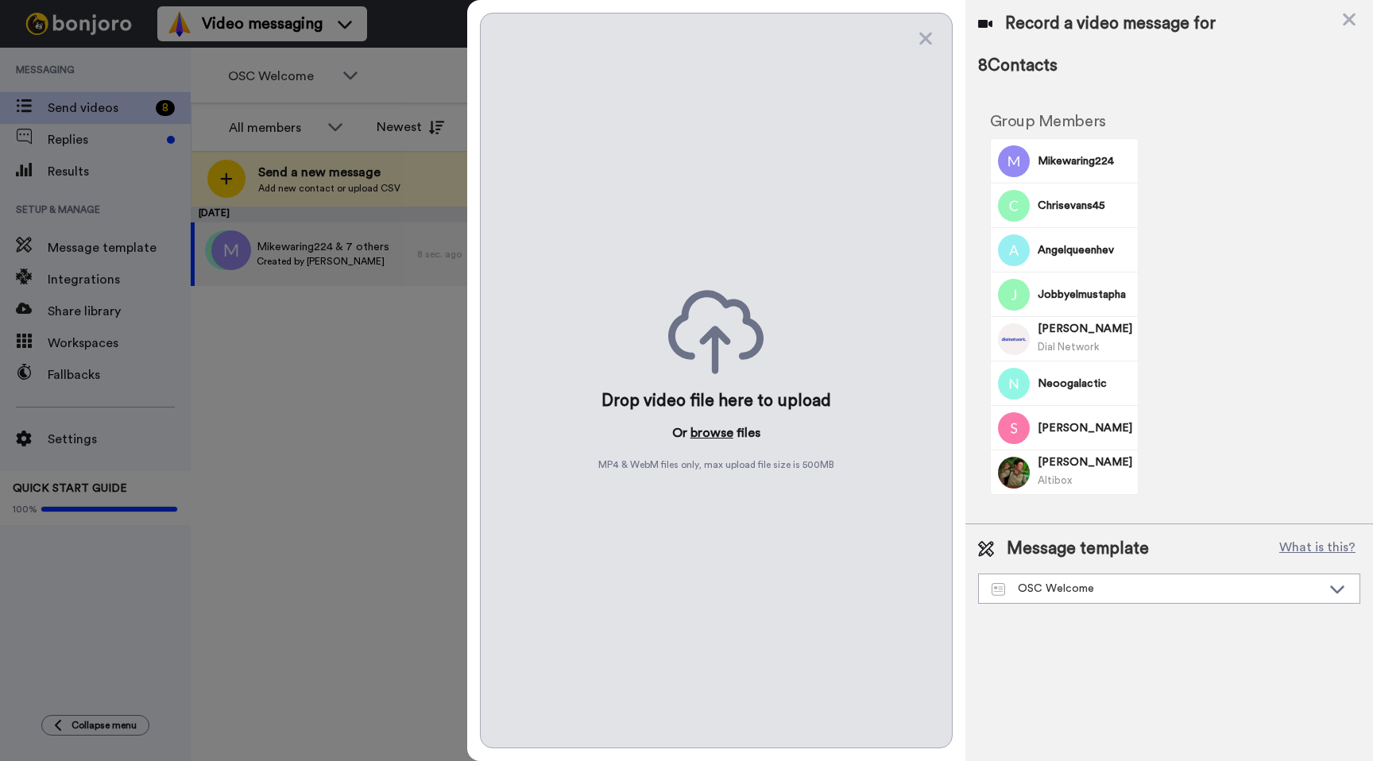
click at [697, 434] on button "browse" at bounding box center [712, 433] width 43 height 19
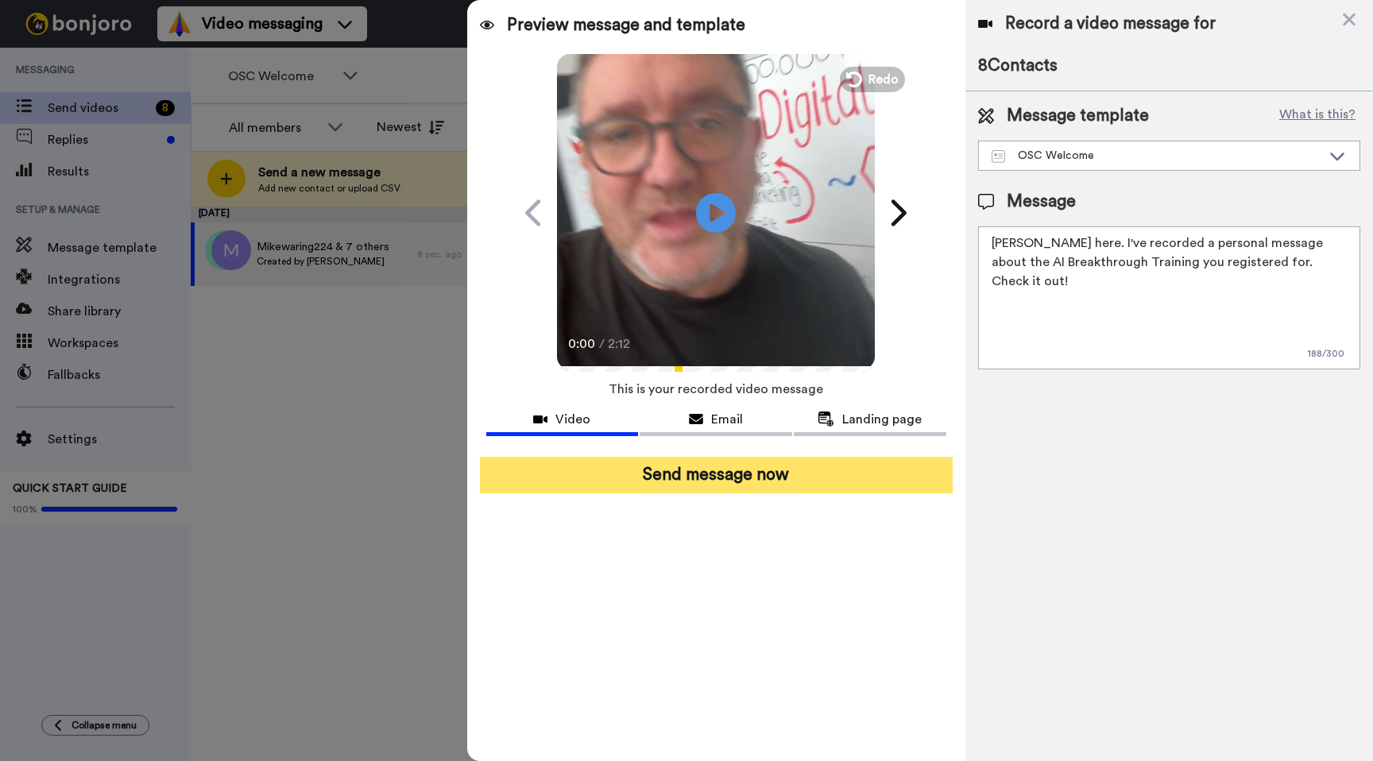
click at [742, 480] on button "Send message now" at bounding box center [716, 475] width 473 height 37
